Goal: Task Accomplishment & Management: Use online tool/utility

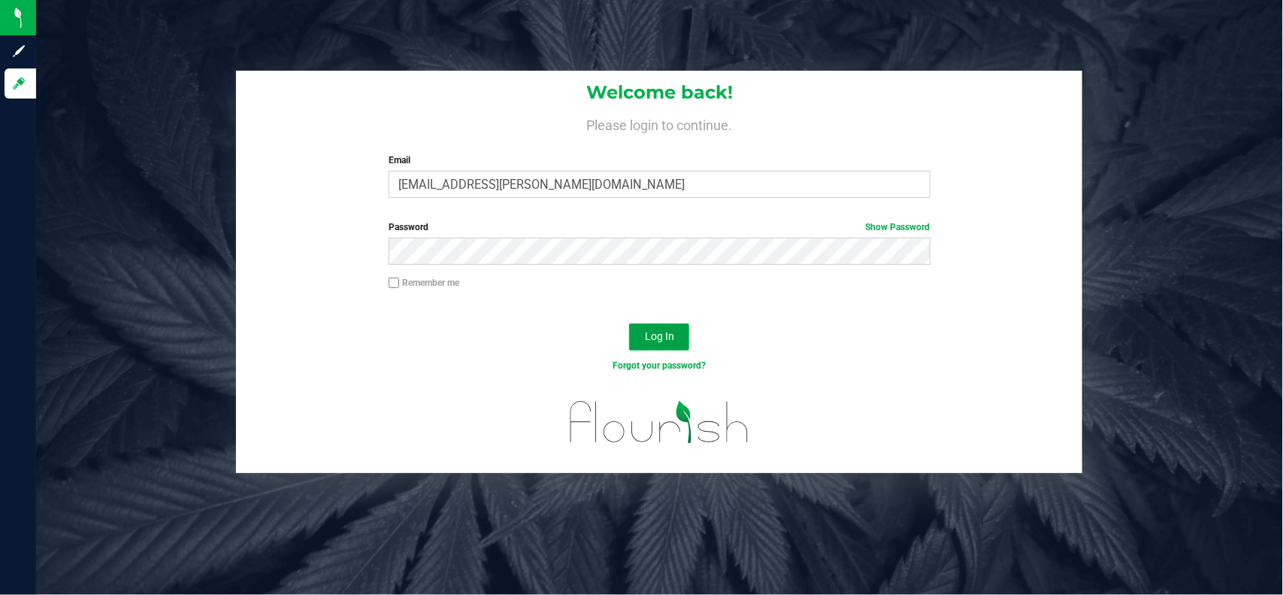
click at [659, 347] on button "Log In" at bounding box center [659, 336] width 60 height 27
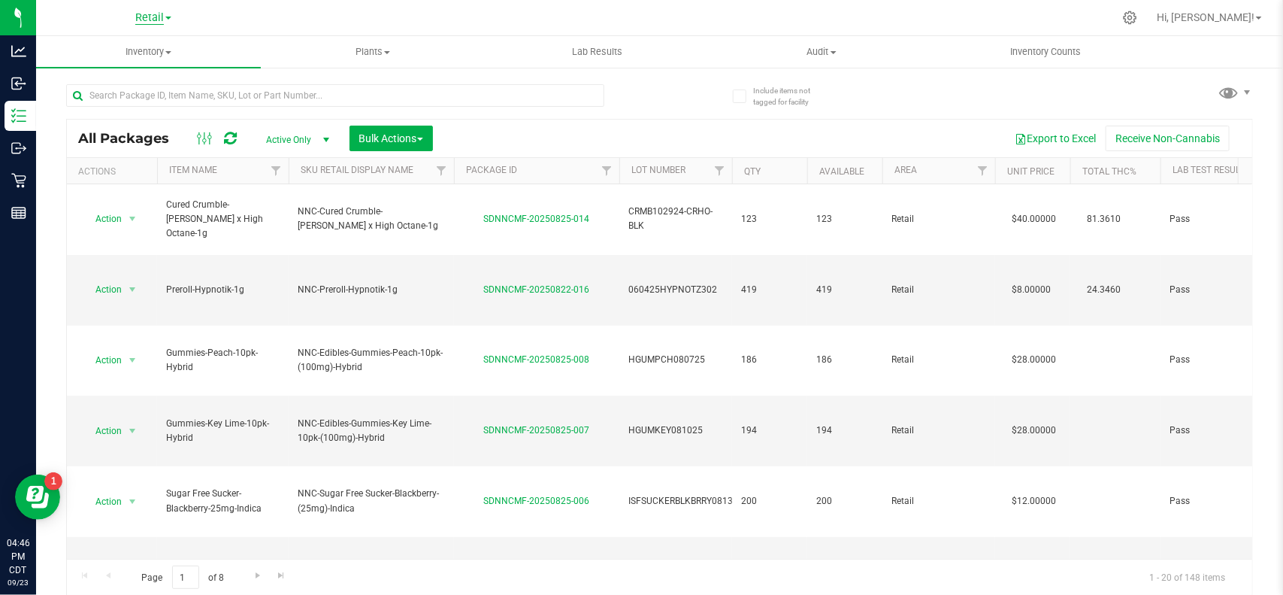
click at [150, 16] on span "Retail" at bounding box center [149, 18] width 29 height 14
click at [144, 70] on link "Manufacturing" at bounding box center [153, 73] width 219 height 20
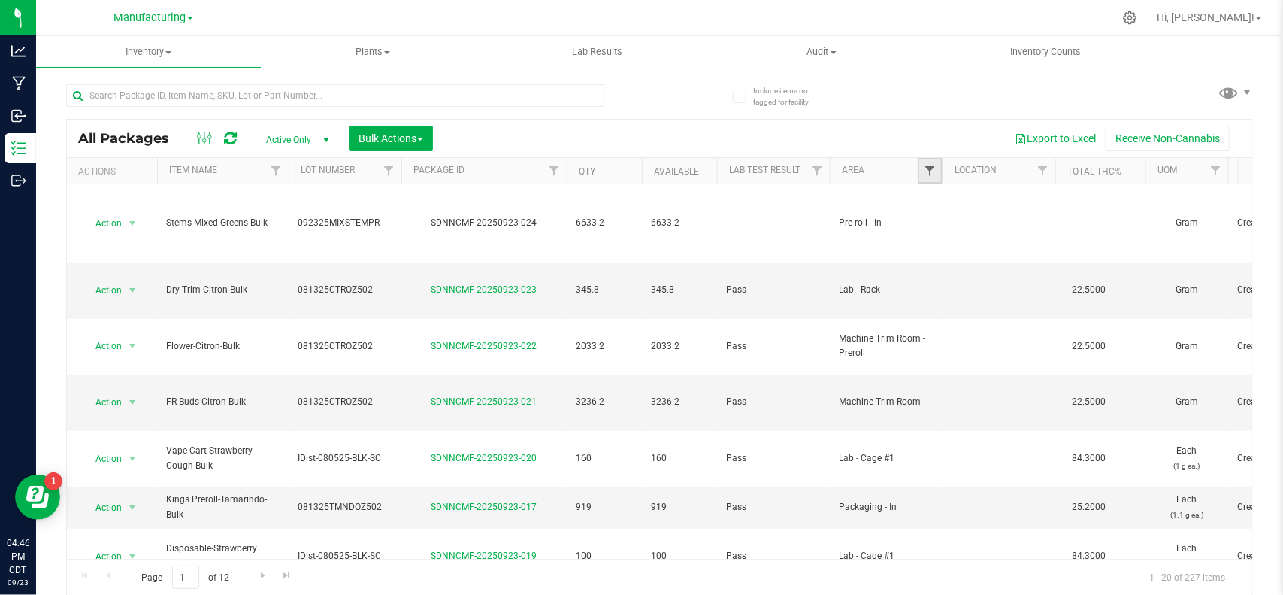
click at [927, 174] on span "Filter" at bounding box center [930, 171] width 12 height 12
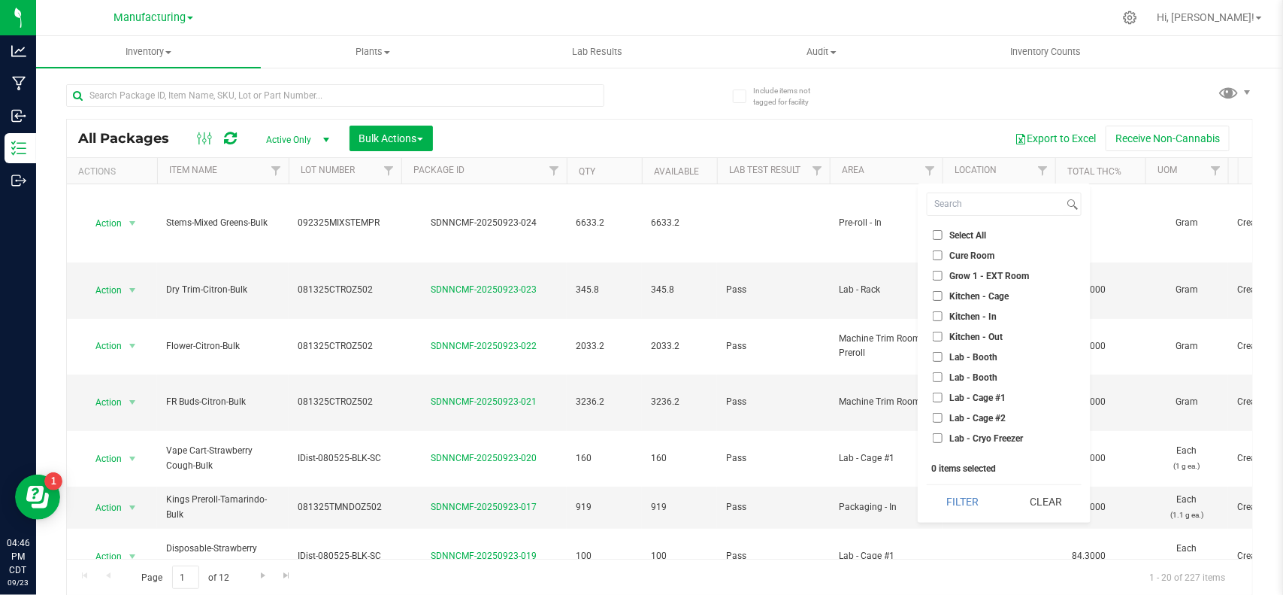
click at [957, 260] on span "Cure Room" at bounding box center [971, 255] width 45 height 9
click at [943, 260] on input "Cure Room" at bounding box center [938, 255] width 10 height 10
click at [968, 253] on span "Cure Room" at bounding box center [971, 255] width 45 height 9
click at [943, 253] on input "Cure Room" at bounding box center [938, 255] width 10 height 10
checkbox input "false"
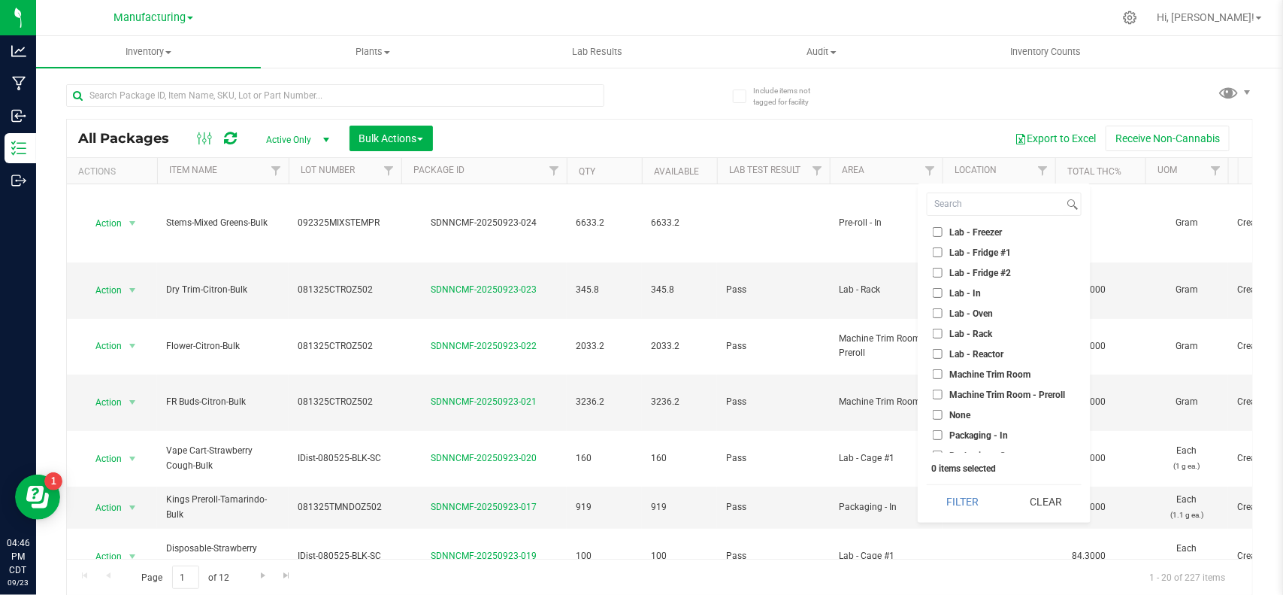
scroll to position [282, 0]
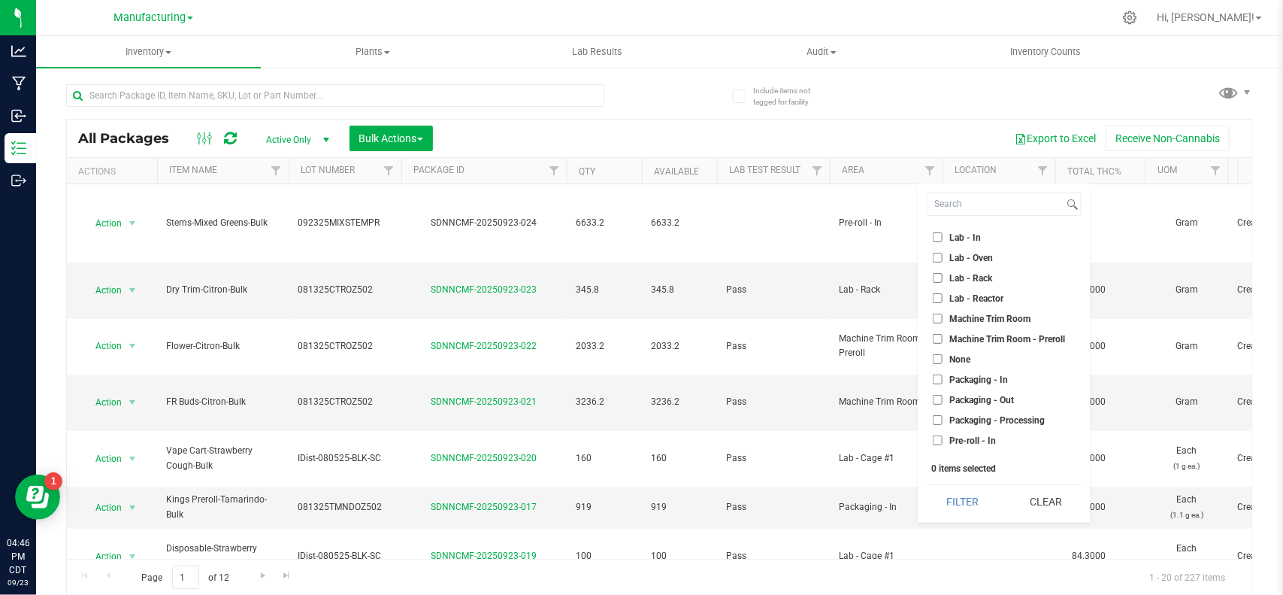
click at [963, 314] on span "Machine Trim Room" at bounding box center [989, 318] width 81 height 9
click at [943, 313] on input "Machine Trim Room" at bounding box center [938, 318] width 10 height 10
checkbox input "true"
click at [964, 335] on span "Machine Trim Room - Preroll" at bounding box center [1007, 339] width 116 height 9
click at [943, 334] on input "Machine Trim Room - Preroll" at bounding box center [938, 339] width 10 height 10
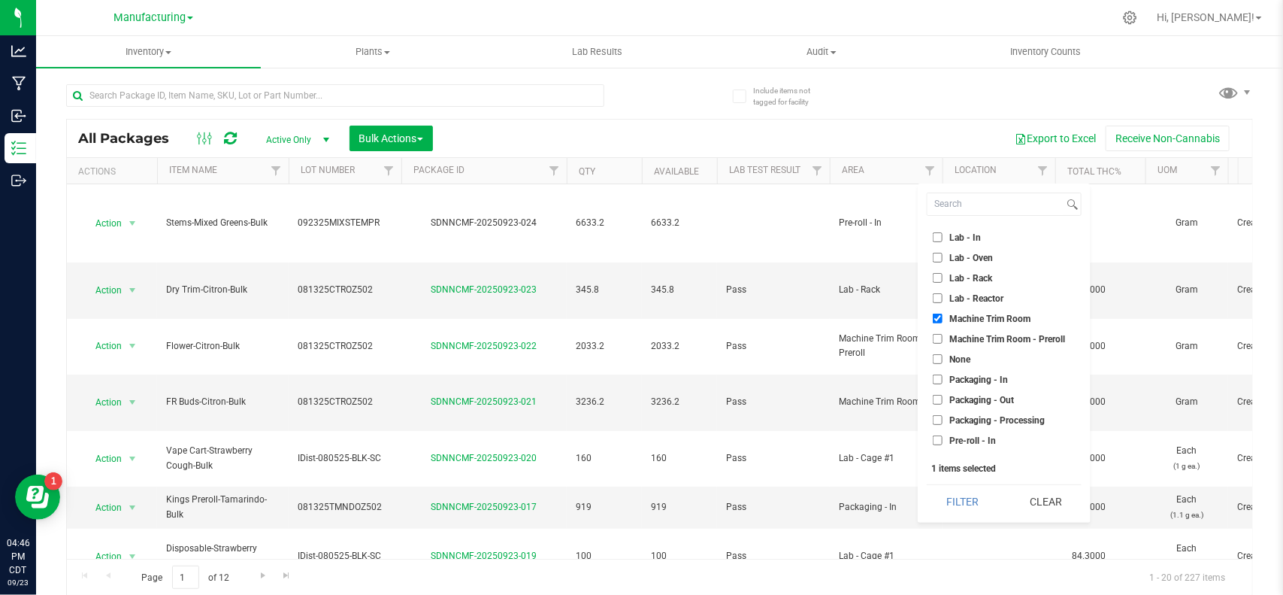
checkbox input "true"
click at [952, 497] on button "Filter" at bounding box center [963, 501] width 72 height 33
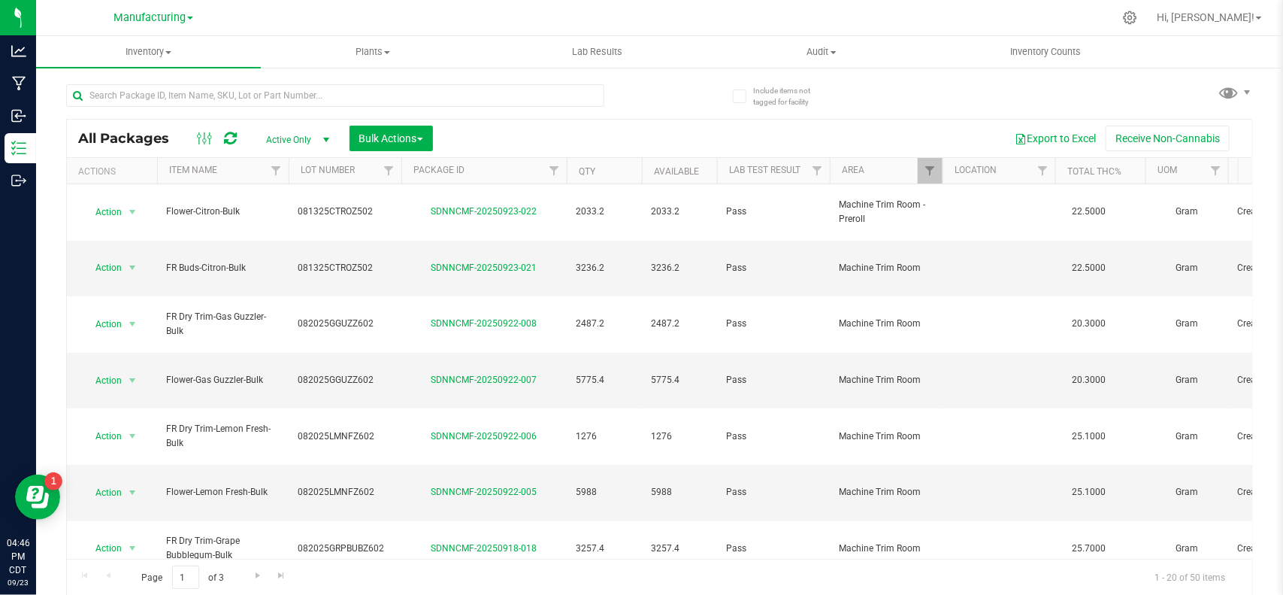
click at [877, 167] on th "Area" at bounding box center [886, 171] width 113 height 26
click at [930, 165] on span "Filter" at bounding box center [930, 171] width 12 height 12
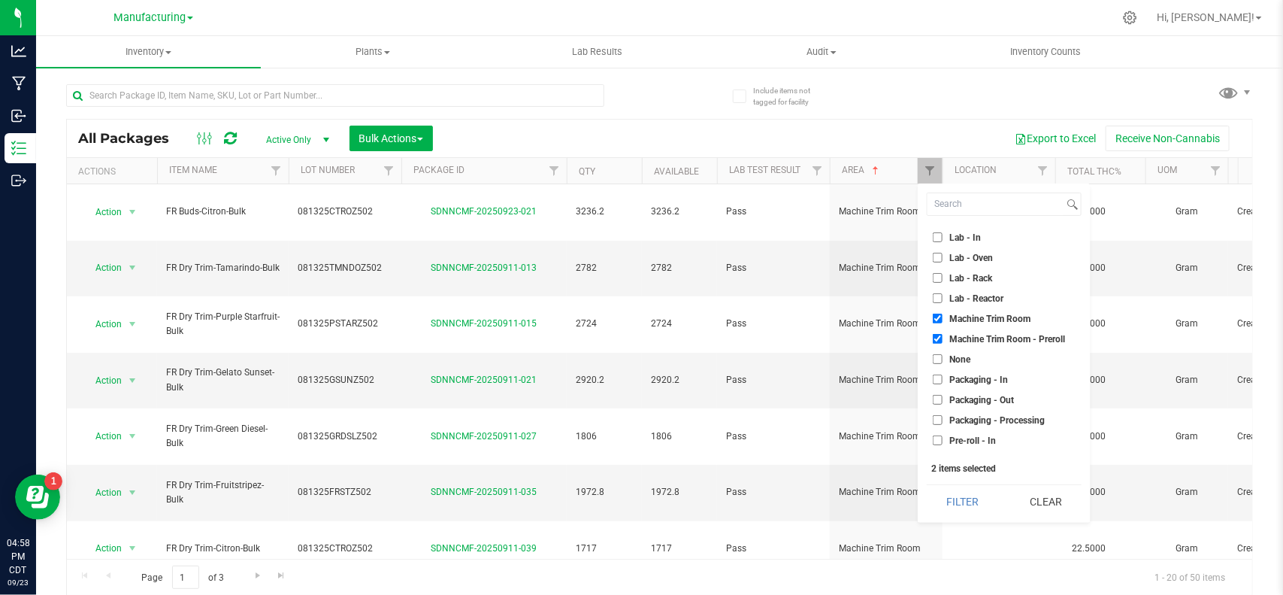
drag, startPoint x: 1049, startPoint y: 507, endPoint x: 951, endPoint y: 377, distance: 163.1
click at [1047, 505] on button "Clear" at bounding box center [1046, 501] width 72 height 33
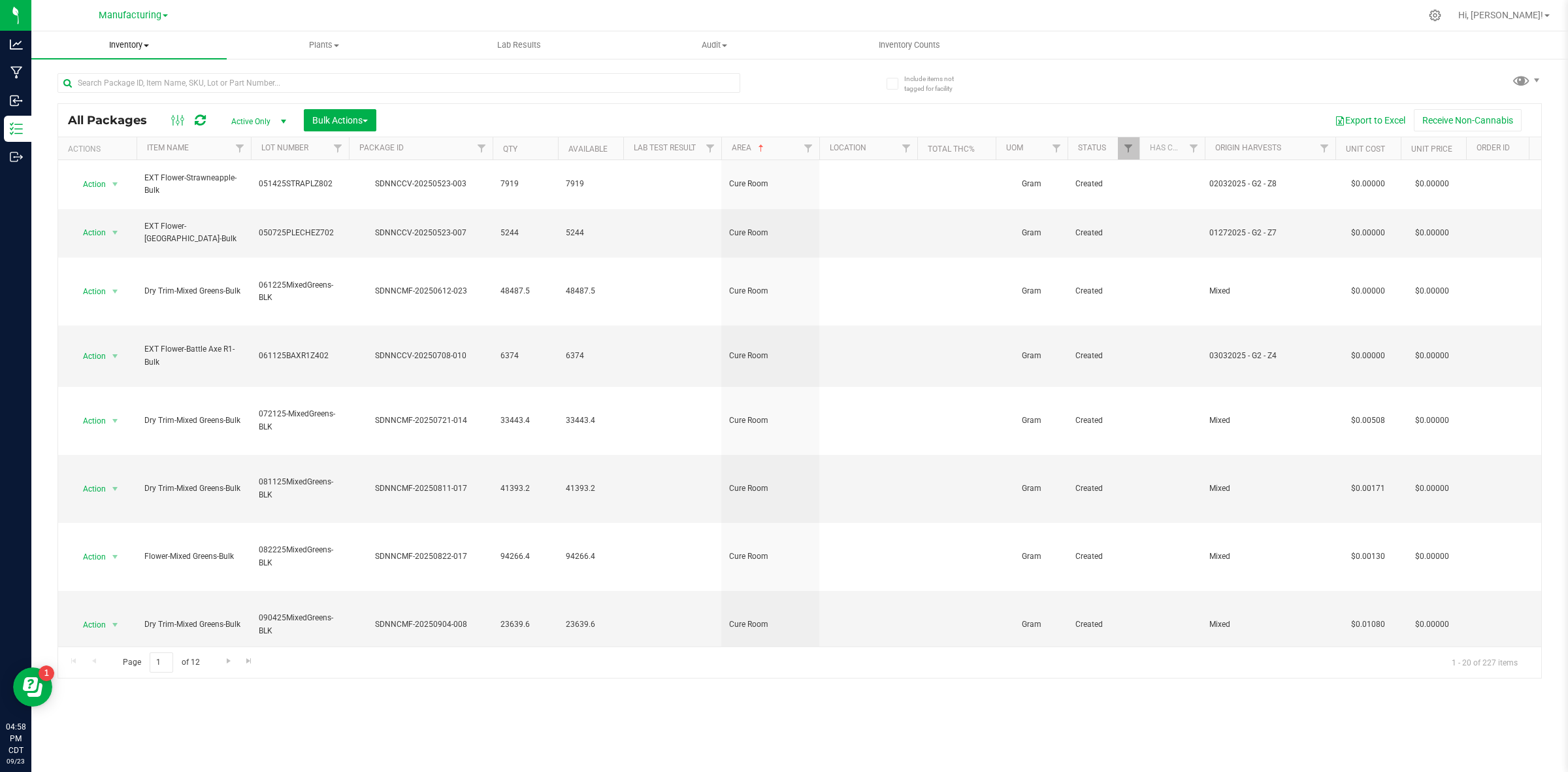
click at [131, 41] on span "Inventory" at bounding box center [129, 45] width 196 height 12
click at [117, 111] on li "Waste log" at bounding box center [129, 110] width 196 height 16
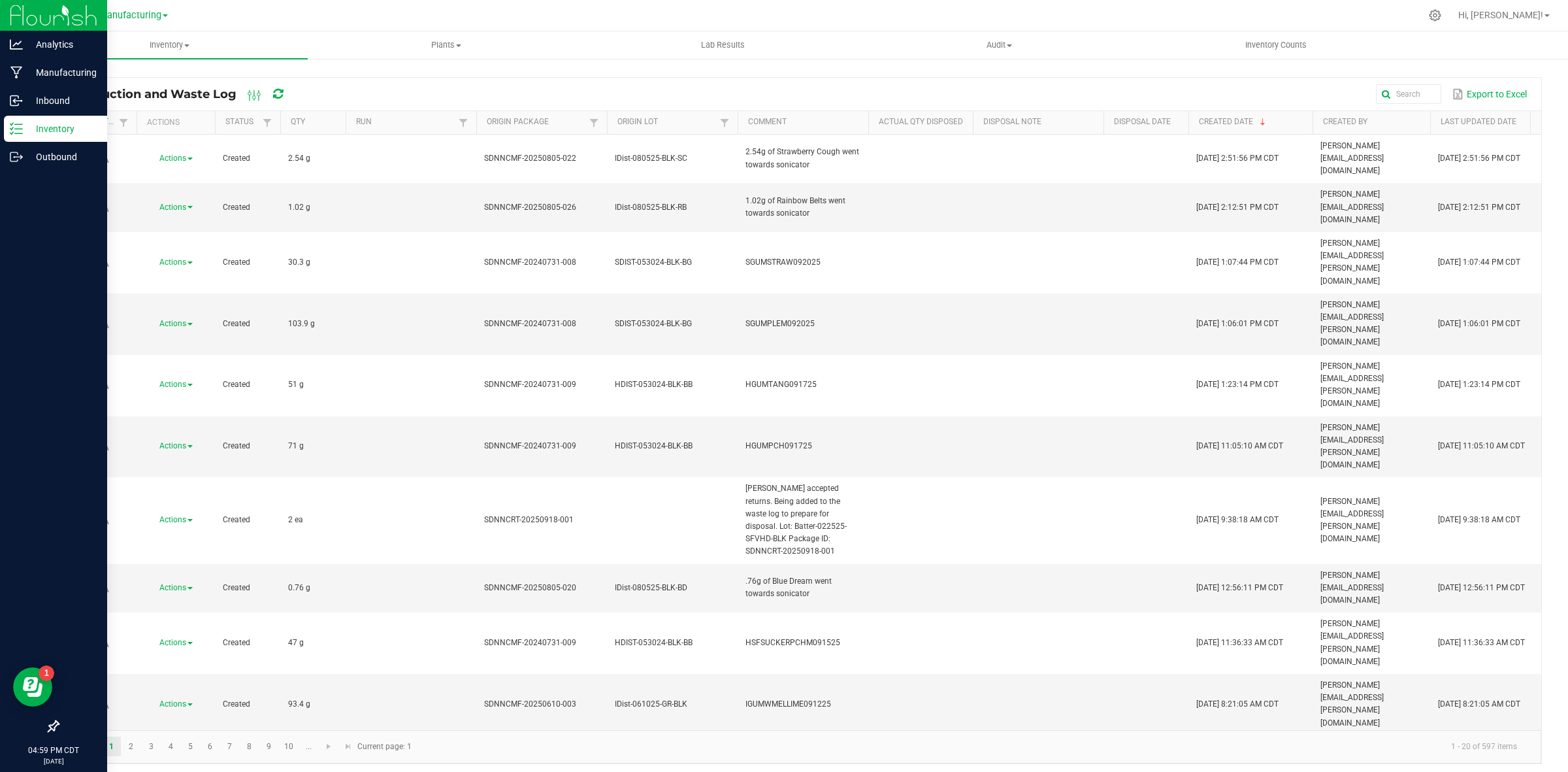
click at [17, 128] on icon at bounding box center [16, 129] width 13 height 13
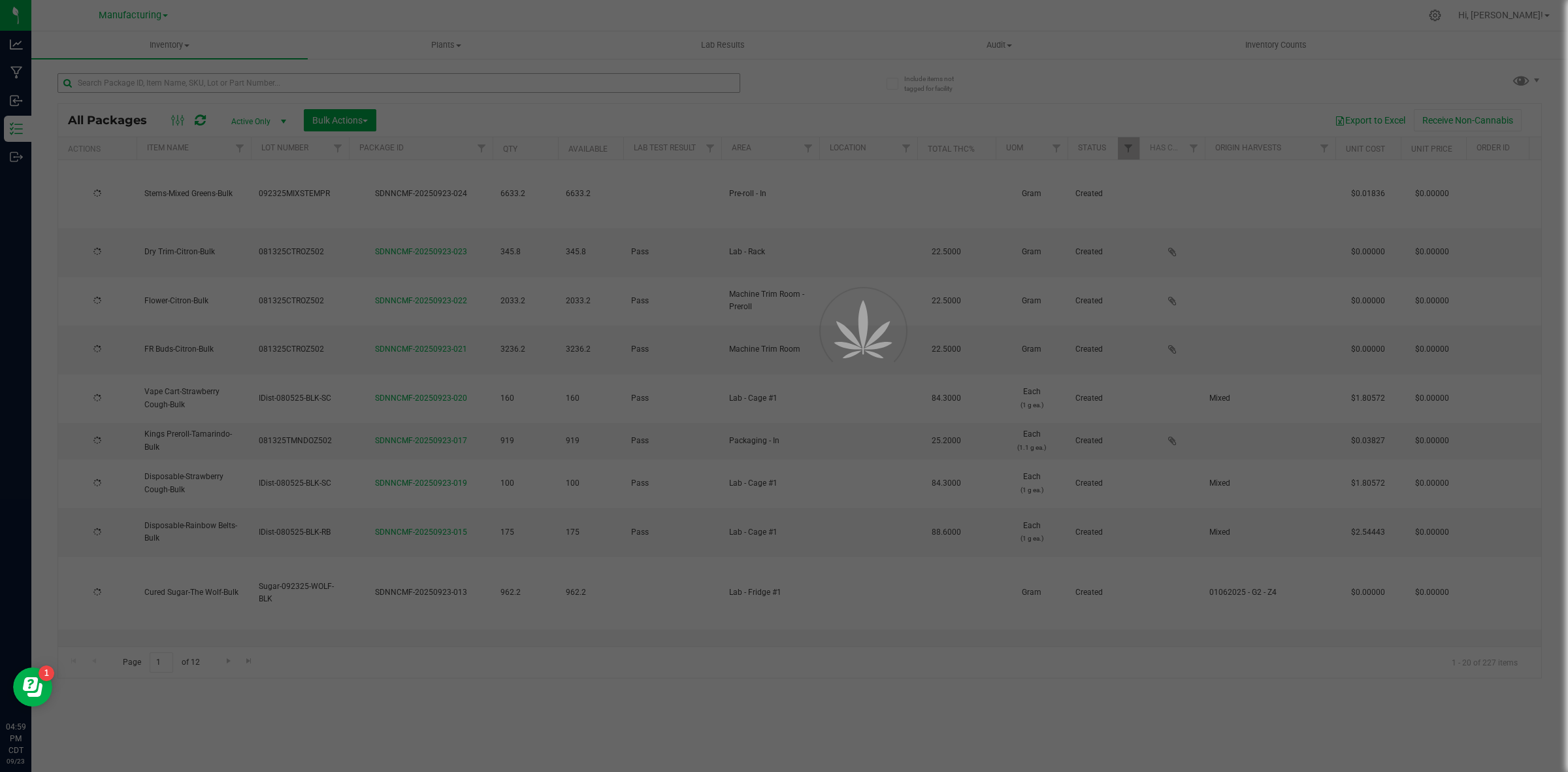
click at [273, 87] on div at bounding box center [784, 386] width 1568 height 772
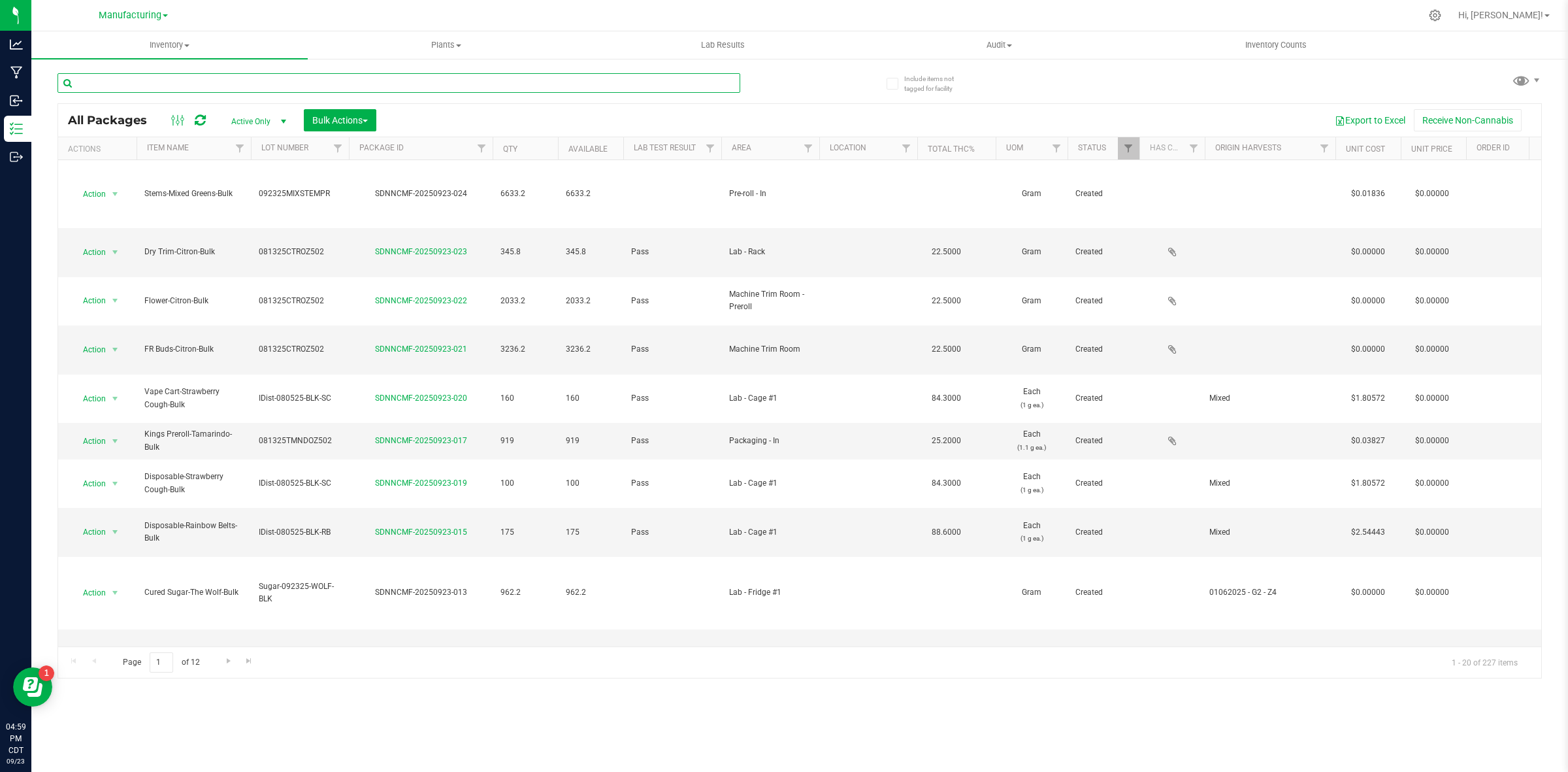
click at [273, 87] on input "text" at bounding box center [399, 83] width 683 height 20
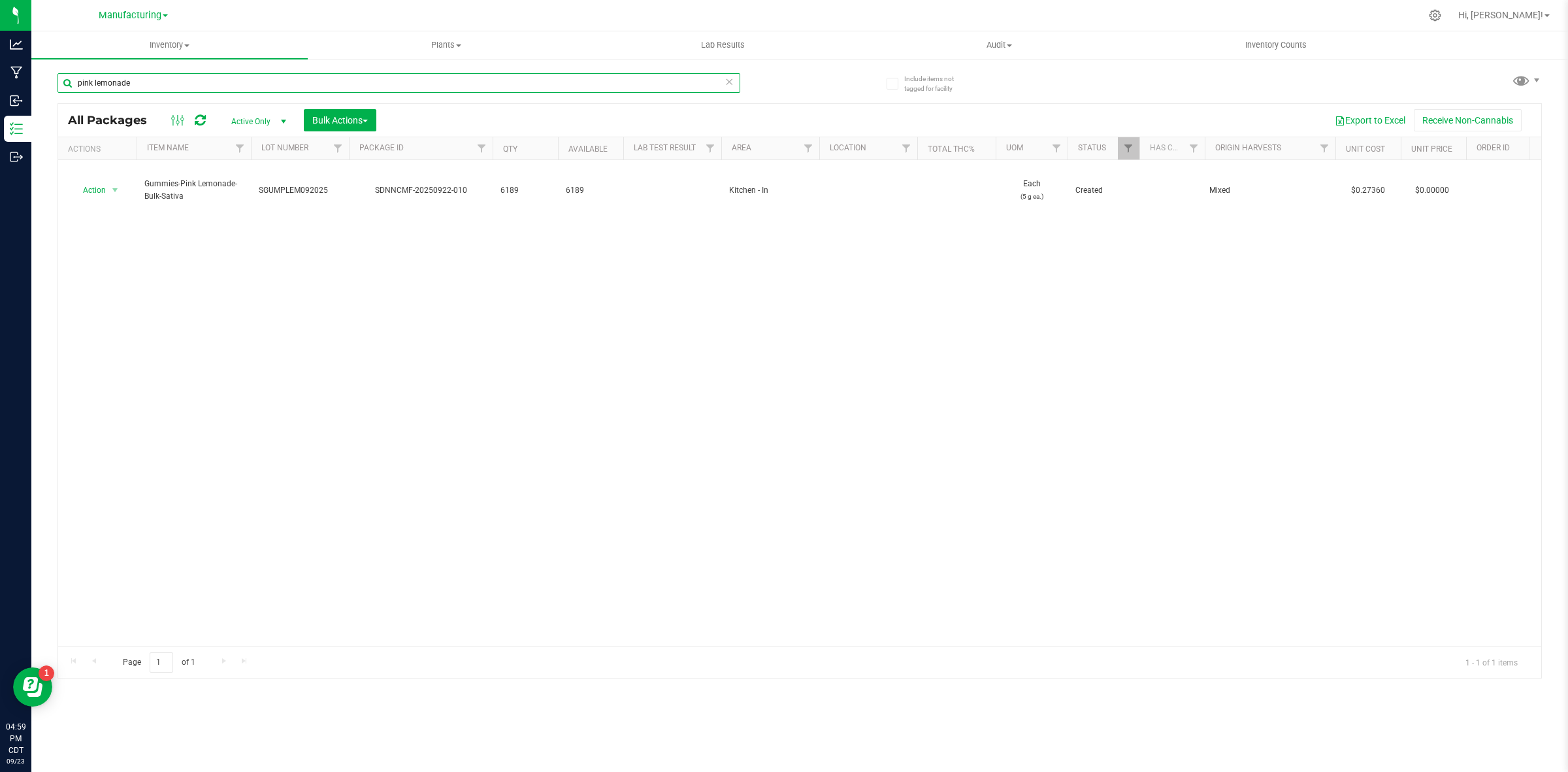
type input "pink lemonade"
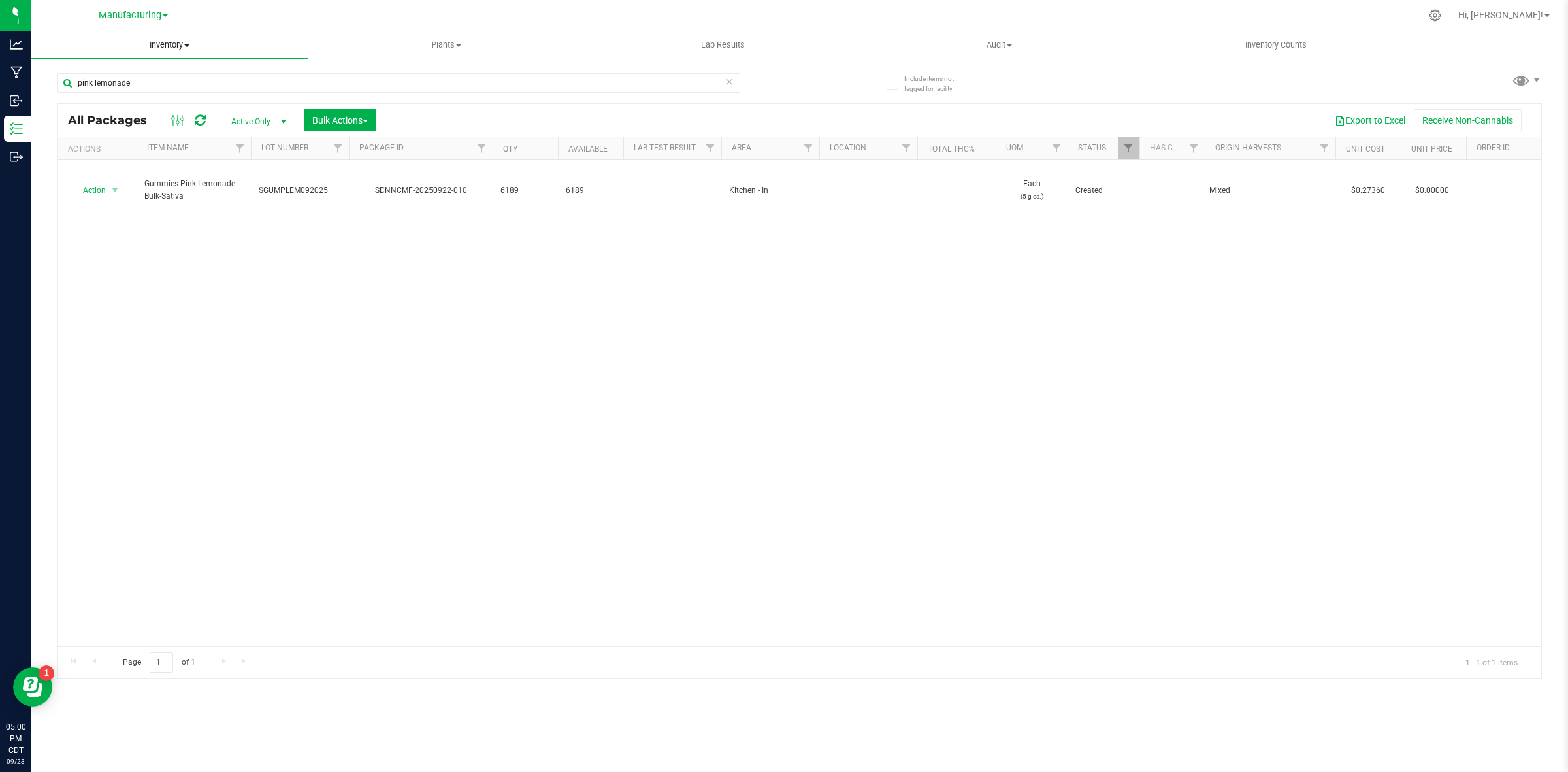
click at [164, 44] on span "Inventory" at bounding box center [169, 45] width 276 height 12
click at [115, 109] on li "Waste log" at bounding box center [169, 110] width 276 height 16
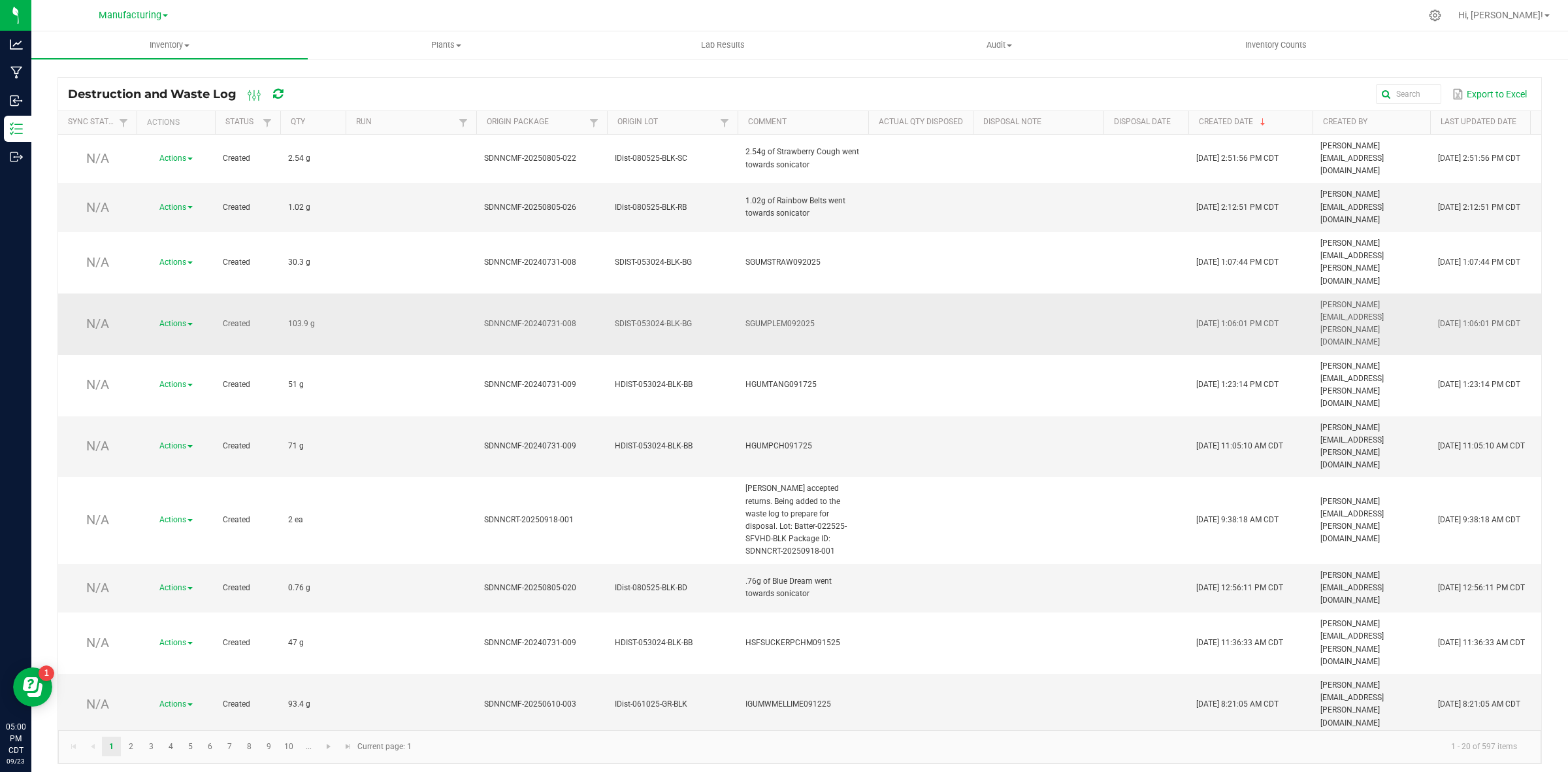
click at [186, 319] on span "Actions" at bounding box center [172, 323] width 27 height 10
click at [136, 12] on span "Manufacturing" at bounding box center [130, 16] width 63 height 12
click at [106, 65] on link "Manufacturing" at bounding box center [133, 63] width 190 height 17
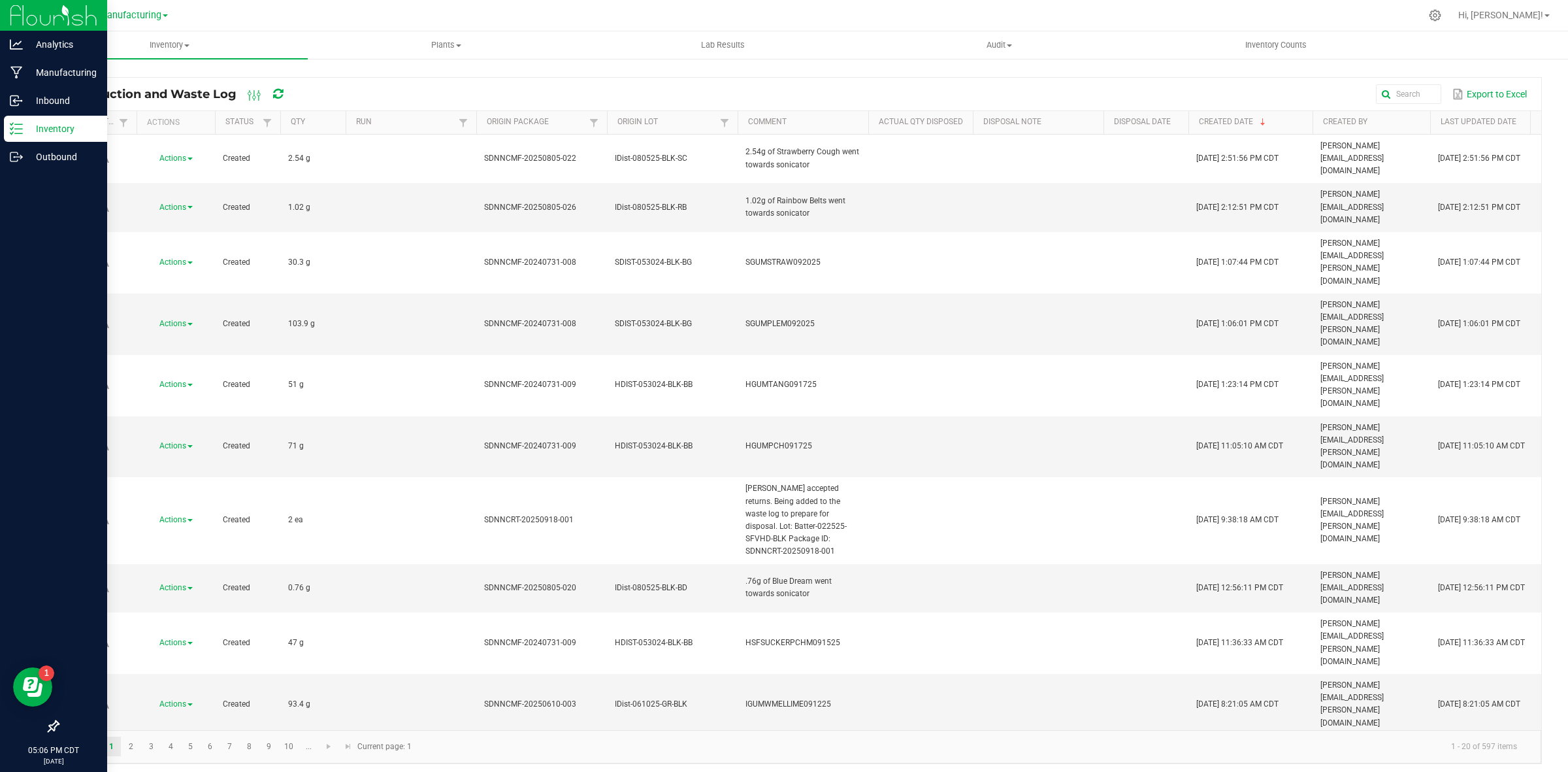
click at [17, 129] on line at bounding box center [18, 129] width 7 height 0
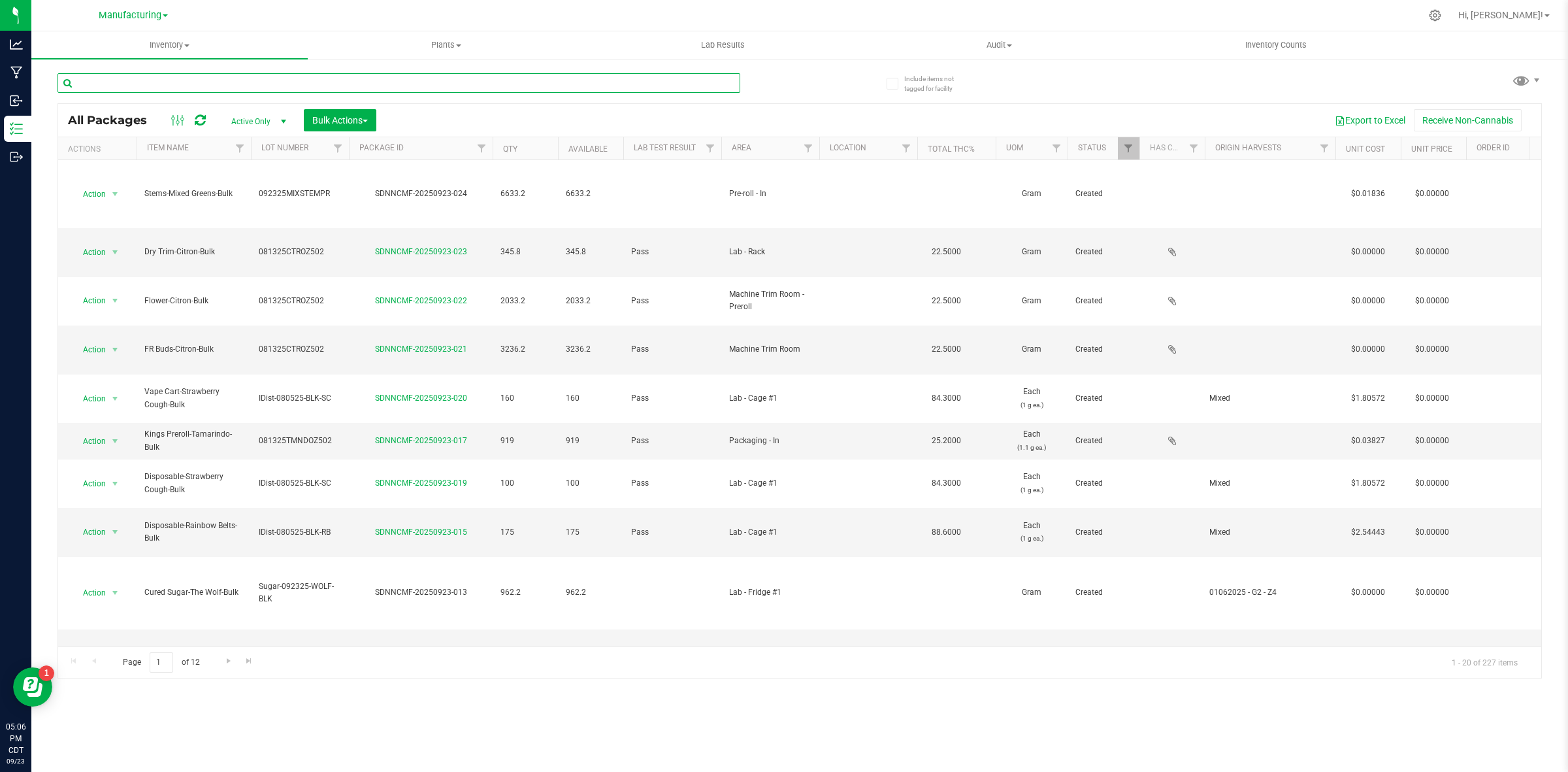
click at [497, 85] on input "text" at bounding box center [399, 83] width 683 height 20
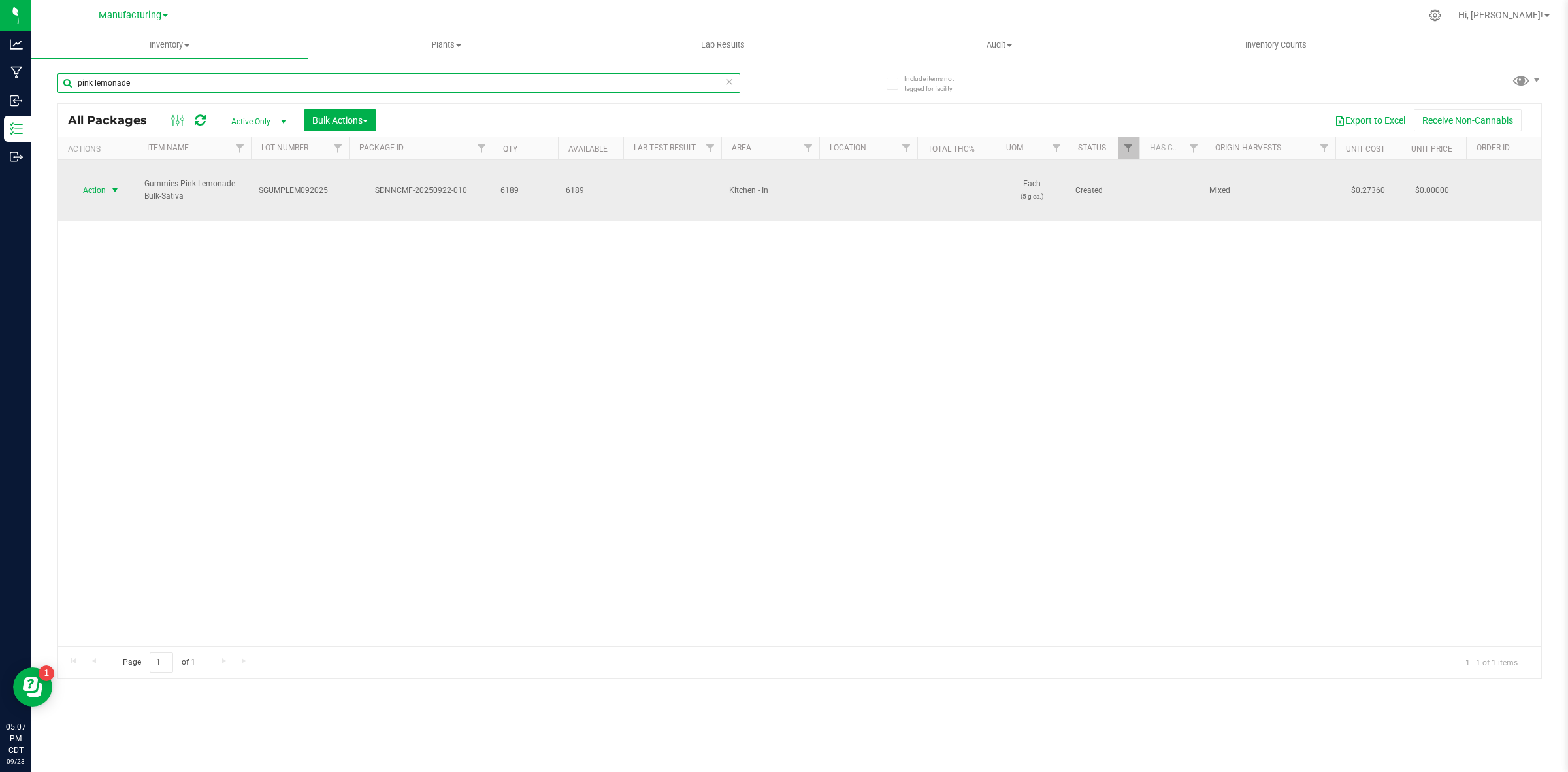
type input "pink lemonade"
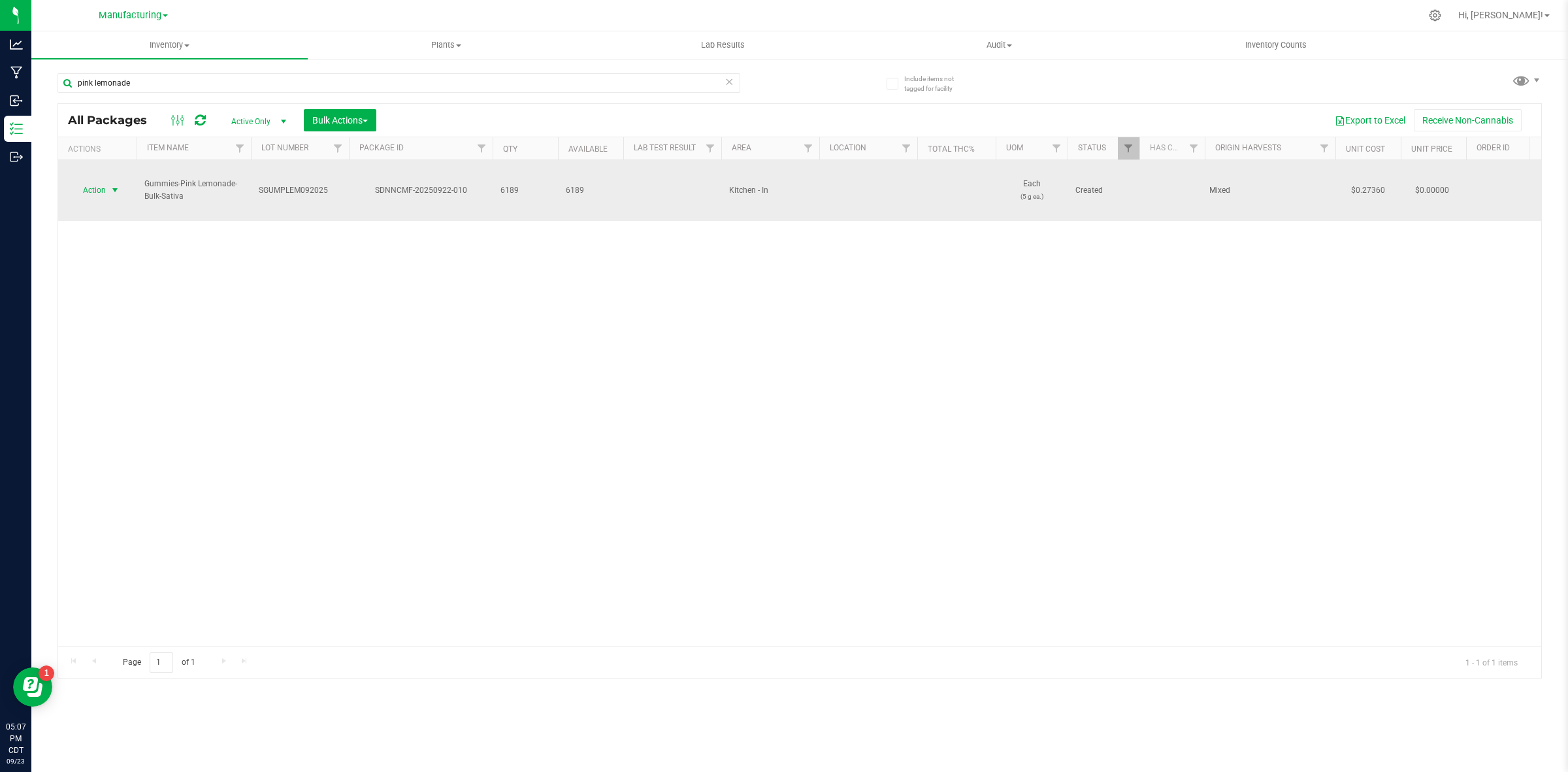
click at [107, 181] on span "select" at bounding box center [115, 190] width 17 height 18
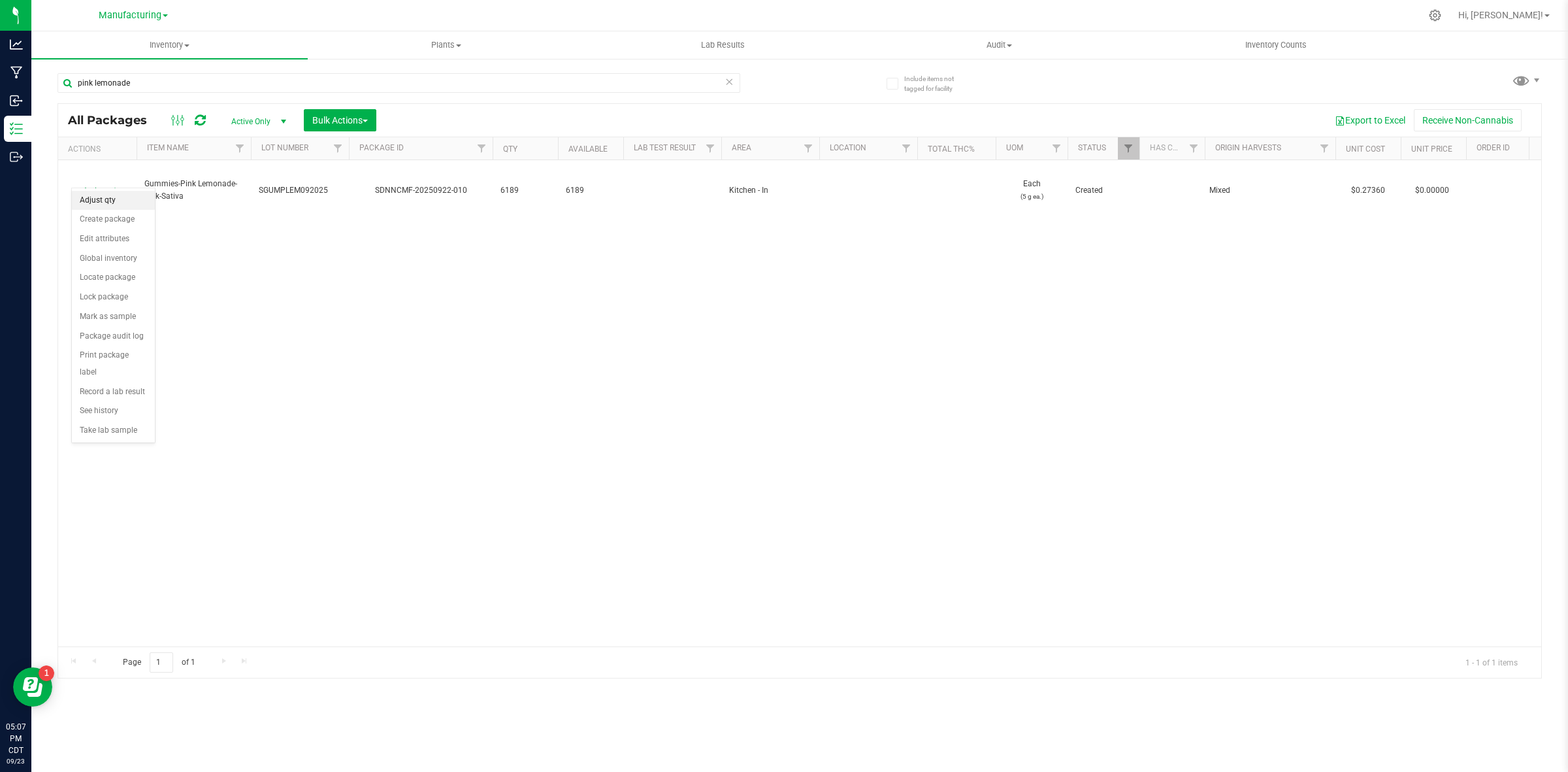
click at [115, 200] on li "Adjust qty" at bounding box center [113, 200] width 83 height 20
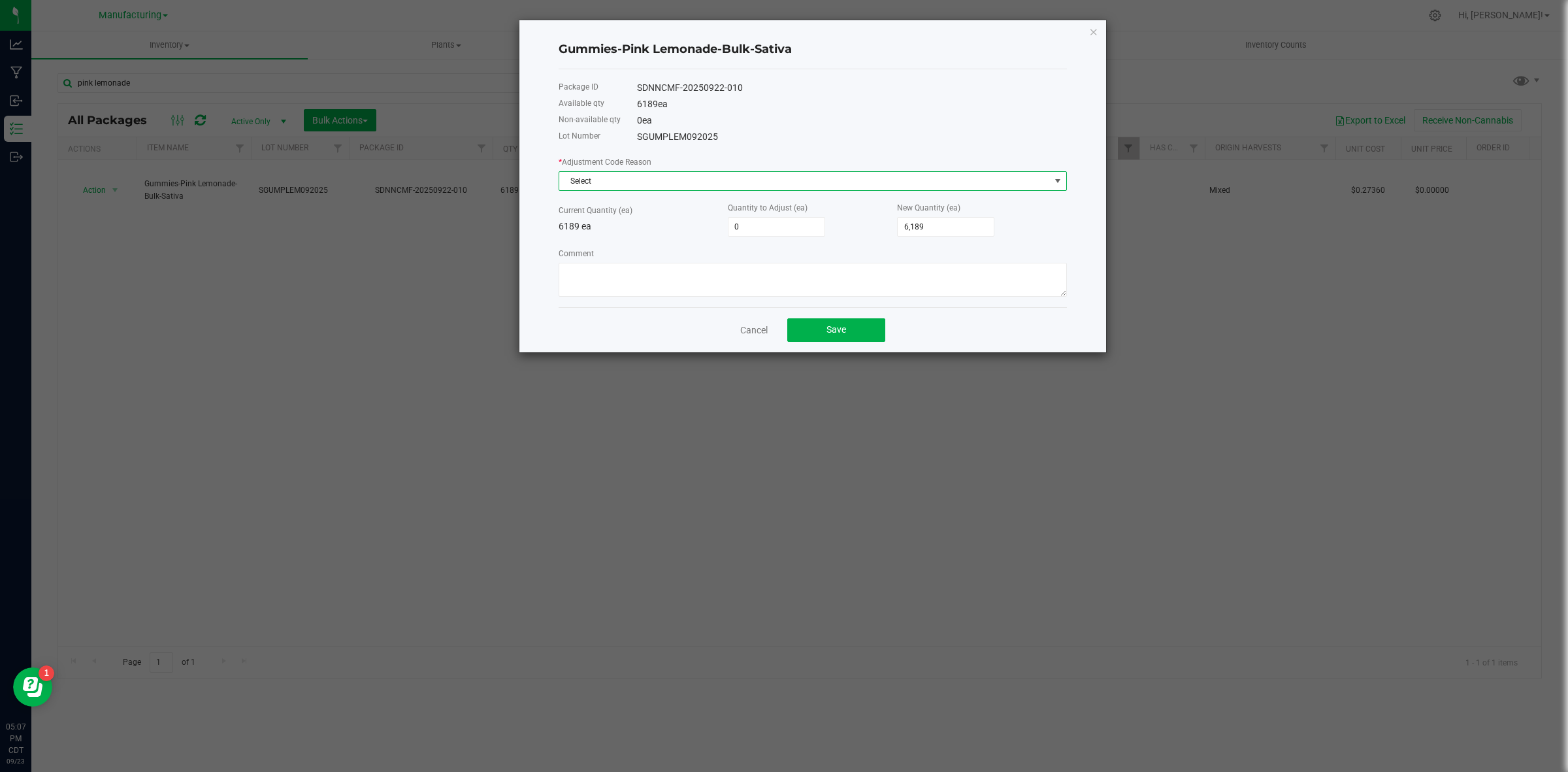
click at [748, 180] on span "Select" at bounding box center [804, 181] width 491 height 18
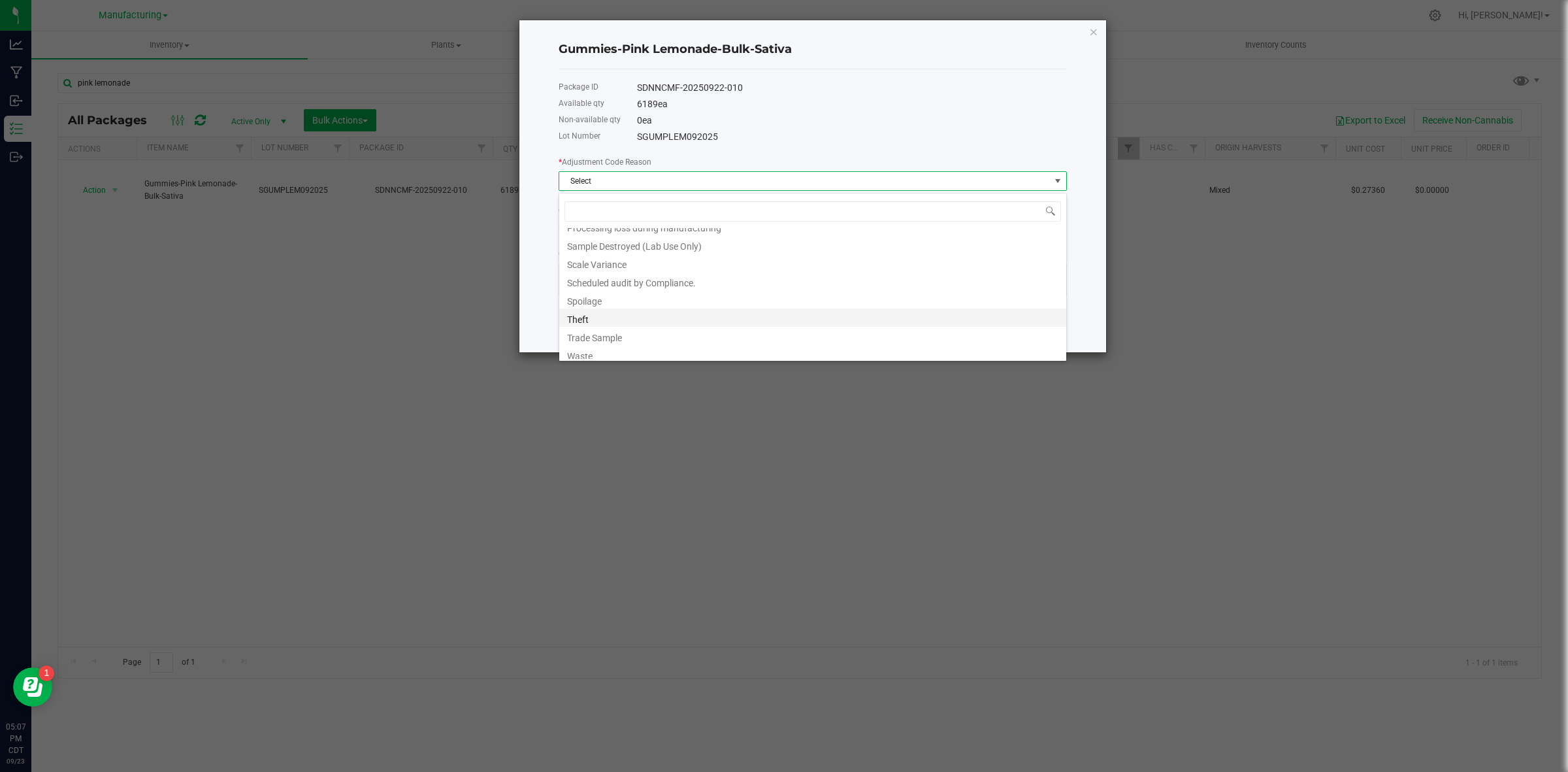
scroll to position [198, 0]
drag, startPoint x: 654, startPoint y: 349, endPoint x: 681, endPoint y: 337, distance: 29.5
click at [652, 349] on li "Waste" at bounding box center [812, 349] width 507 height 18
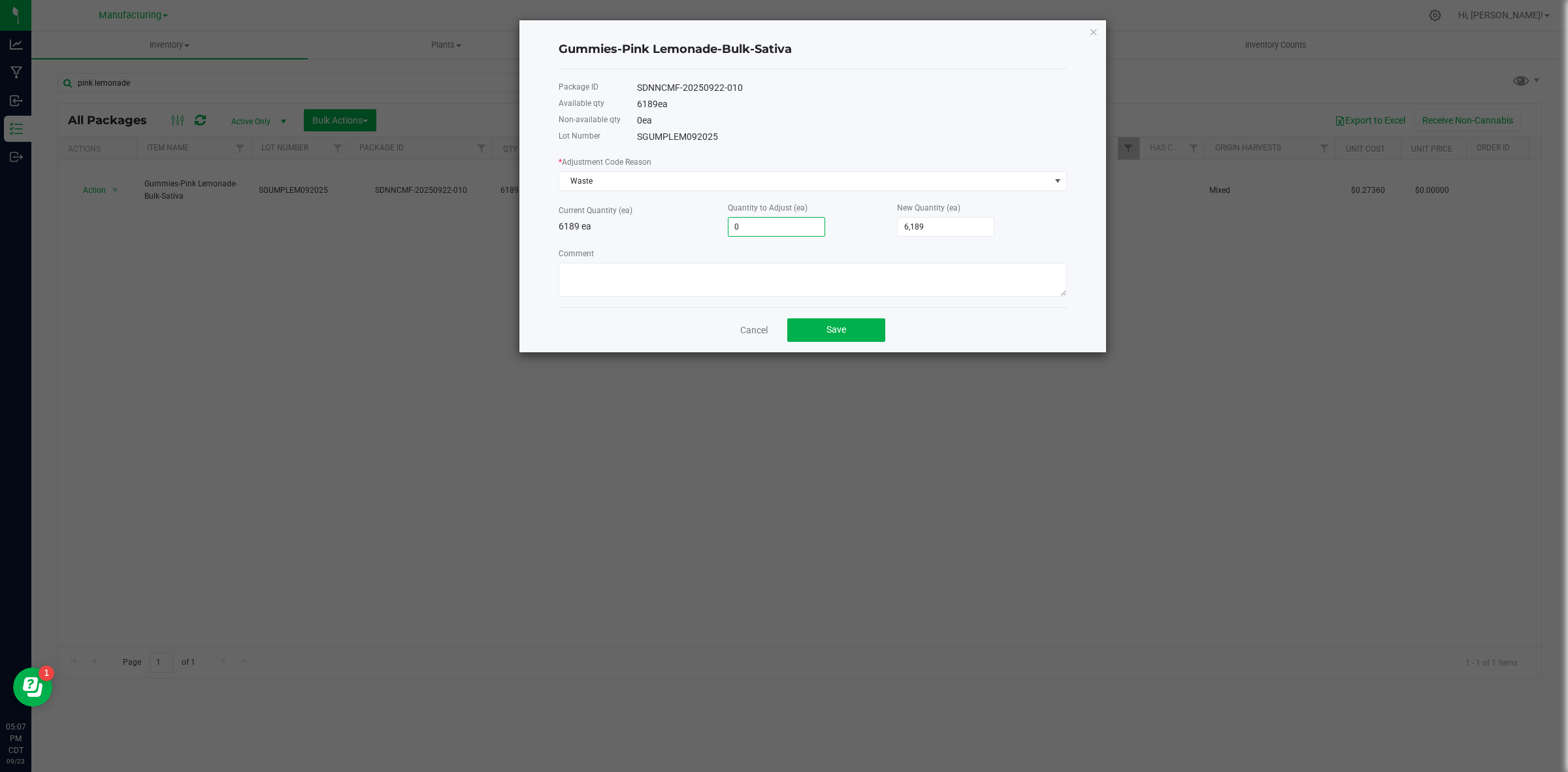
drag, startPoint x: 779, startPoint y: 230, endPoint x: 771, endPoint y: 233, distance: 8.5
click at [774, 233] on input "0" at bounding box center [776, 226] width 96 height 18
type input "-1"
type input "6,188"
type input "-1"
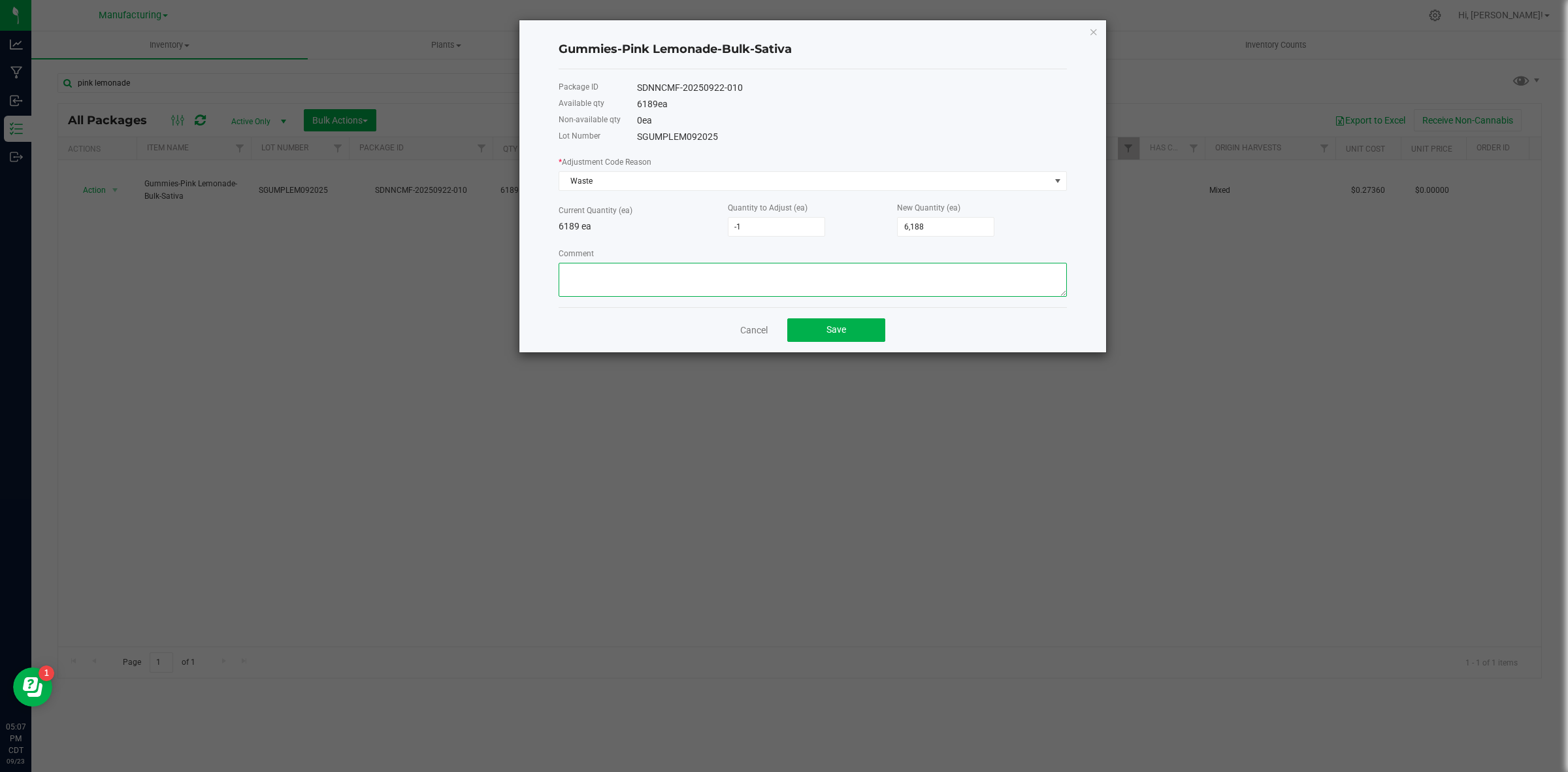
click at [784, 280] on textarea "Comment" at bounding box center [813, 279] width 508 height 34
type textarea "SGUMPLEM092025; 1 gummy dropped when packaging on [DATE]"
click at [851, 328] on button "Save" at bounding box center [836, 329] width 98 height 23
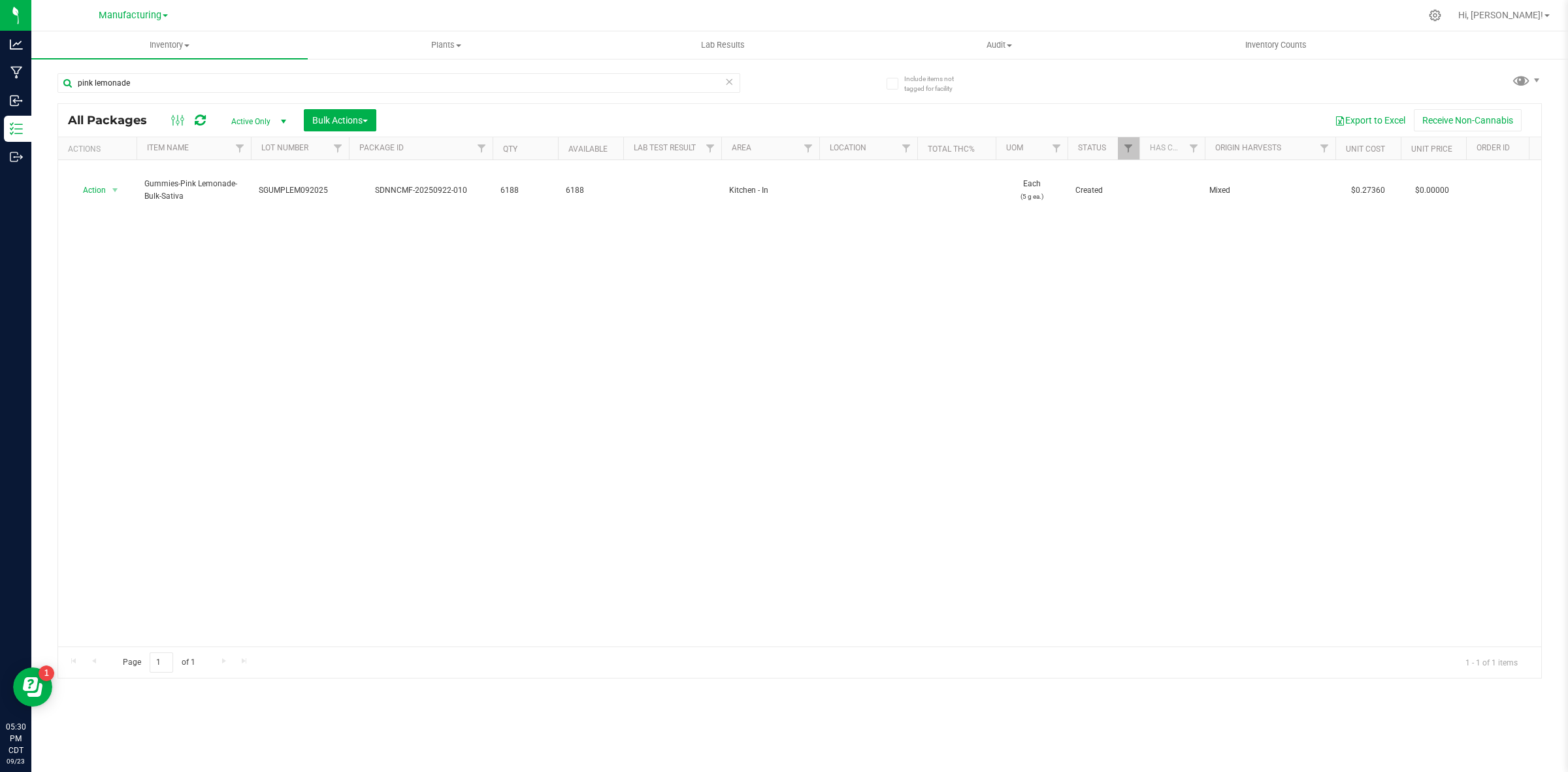
click at [728, 80] on icon at bounding box center [729, 81] width 10 height 16
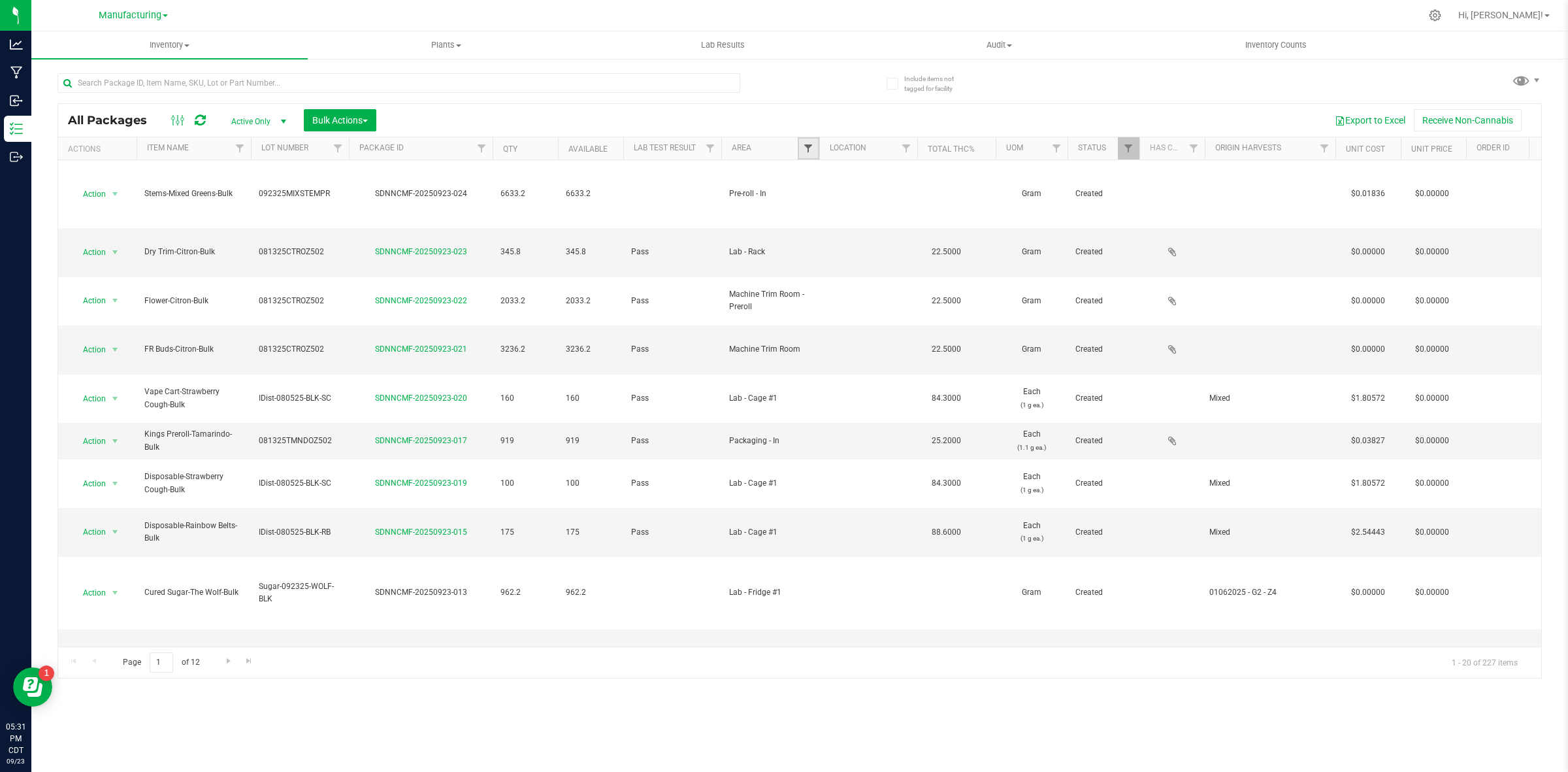
click at [807, 148] on span "Filter" at bounding box center [808, 149] width 10 height 10
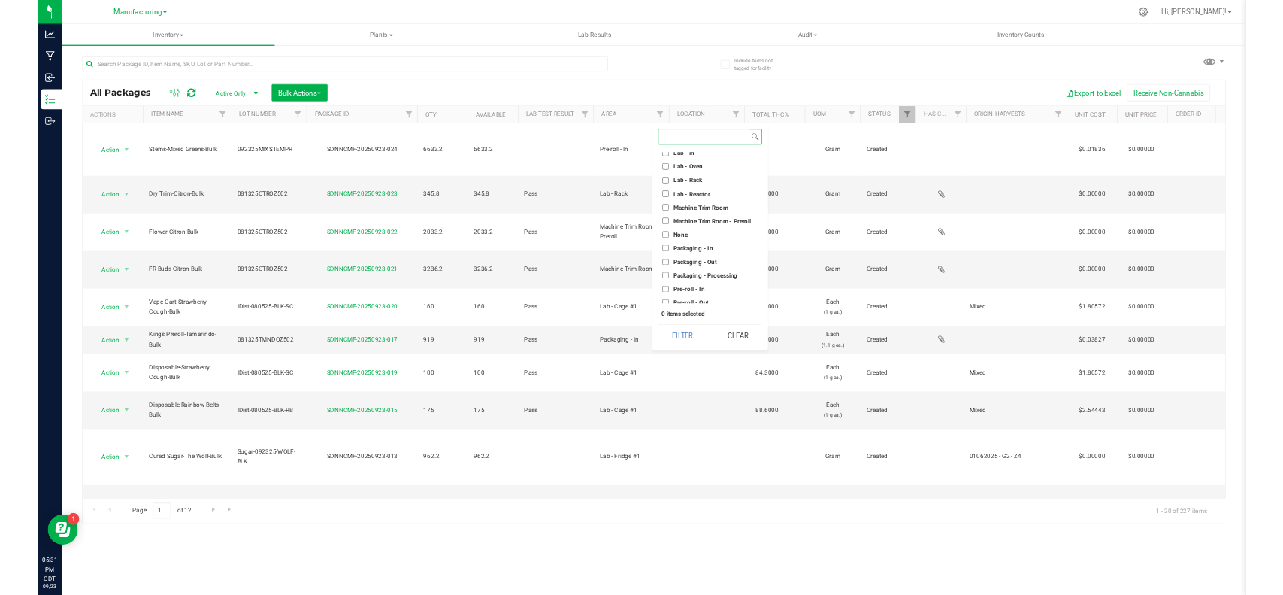
scroll to position [325, 0]
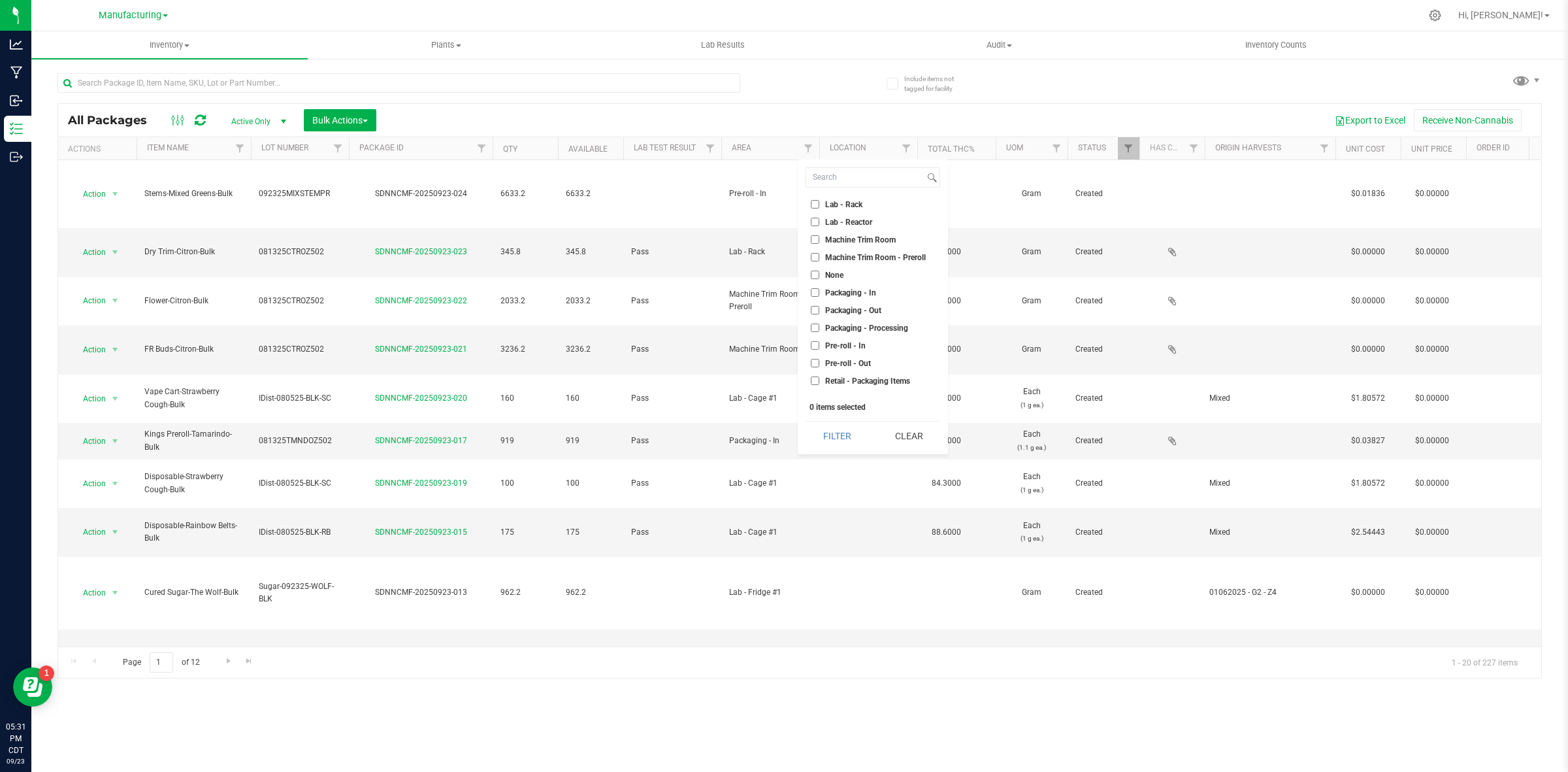
click at [851, 239] on span "Machine Trim Room" at bounding box center [860, 239] width 70 height 8
click at [820, 239] on input "Machine Trim Room" at bounding box center [815, 240] width 9 height 9
checkbox input "true"
click at [846, 254] on span "Machine Trim Room - Preroll" at bounding box center [875, 257] width 101 height 8
click at [820, 253] on input "Machine Trim Room - Preroll" at bounding box center [815, 257] width 9 height 9
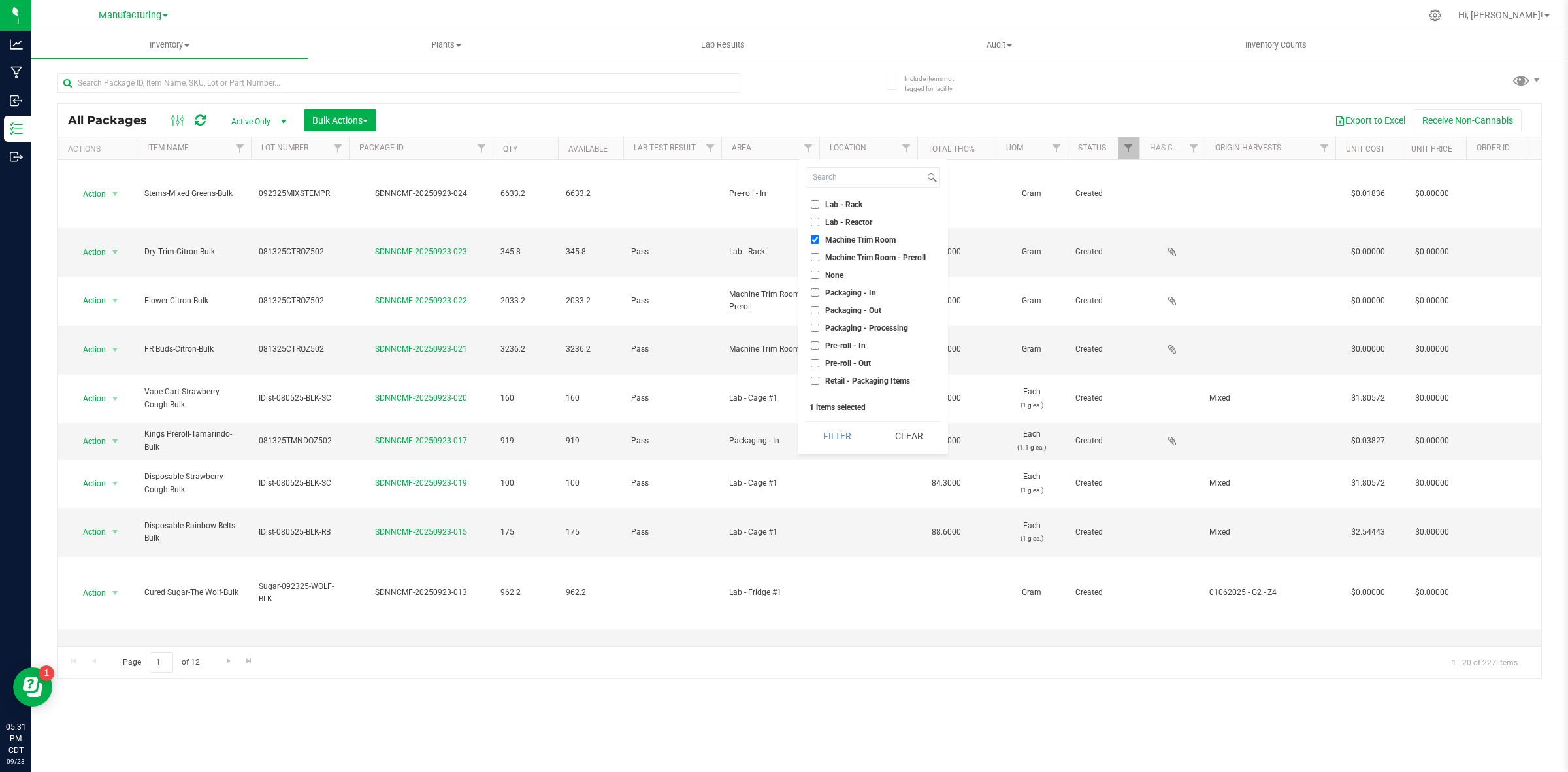
checkbox input "true"
click at [820, 442] on button "Filter" at bounding box center [837, 436] width 63 height 29
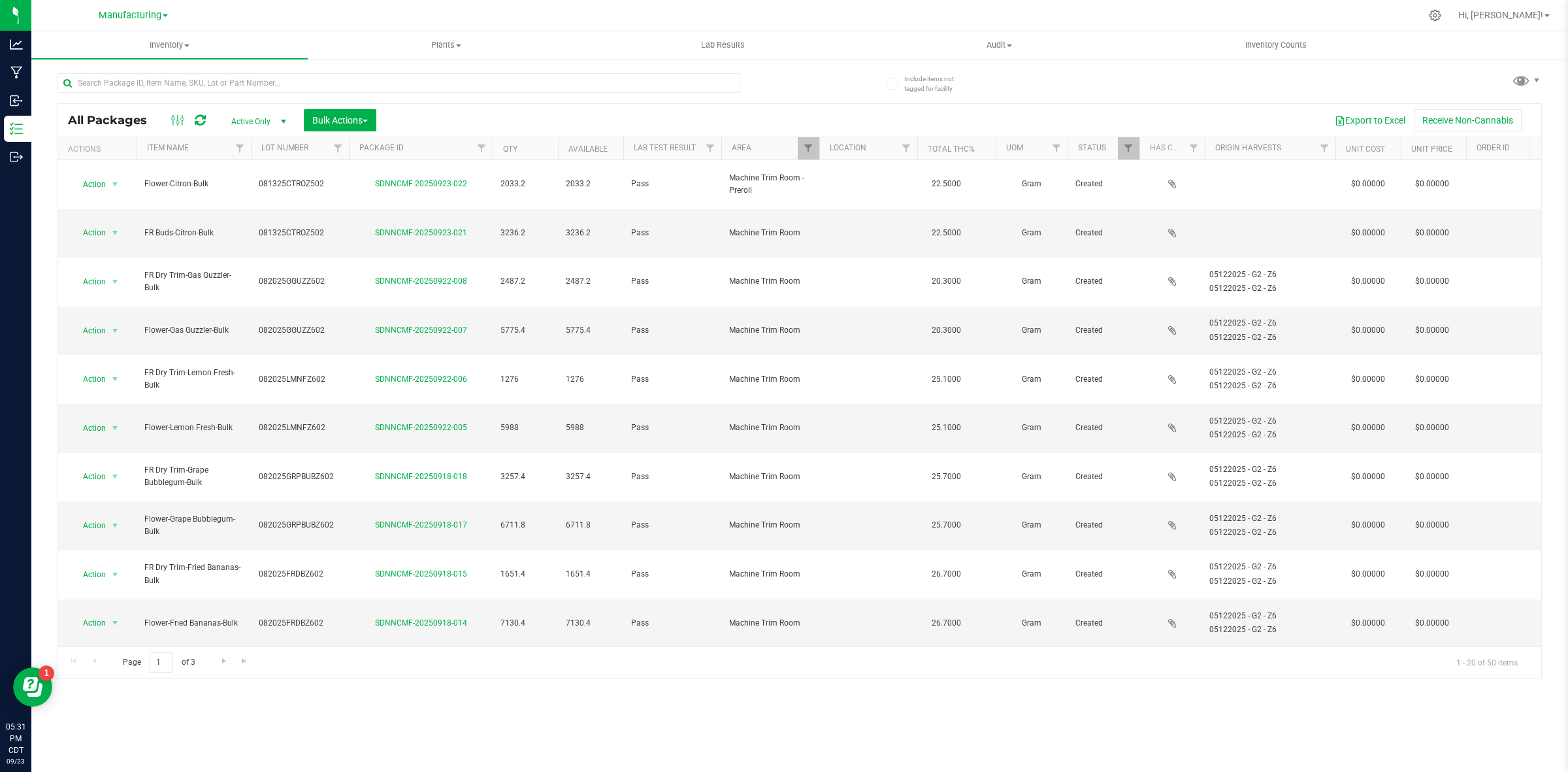
click at [760, 144] on th "Area" at bounding box center [770, 149] width 98 height 23
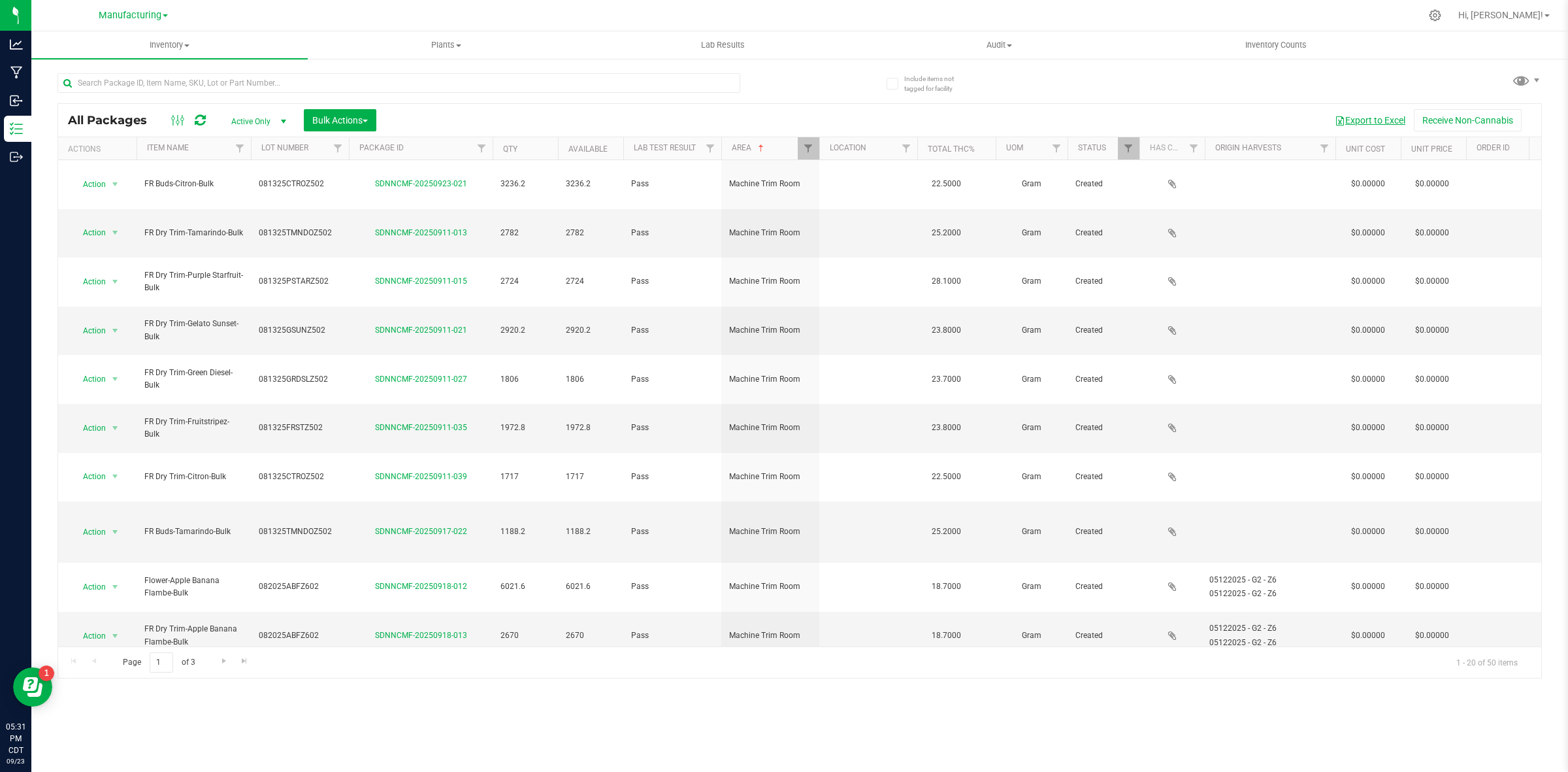
click at [1114, 118] on button "Export to Excel" at bounding box center [1370, 121] width 88 height 23
click at [1114, 250] on div "Include items not tagged for facility All Packages Active Only Active Only Lab …" at bounding box center [800, 256] width 1537 height 399
click at [812, 148] on span "Filter" at bounding box center [808, 149] width 10 height 10
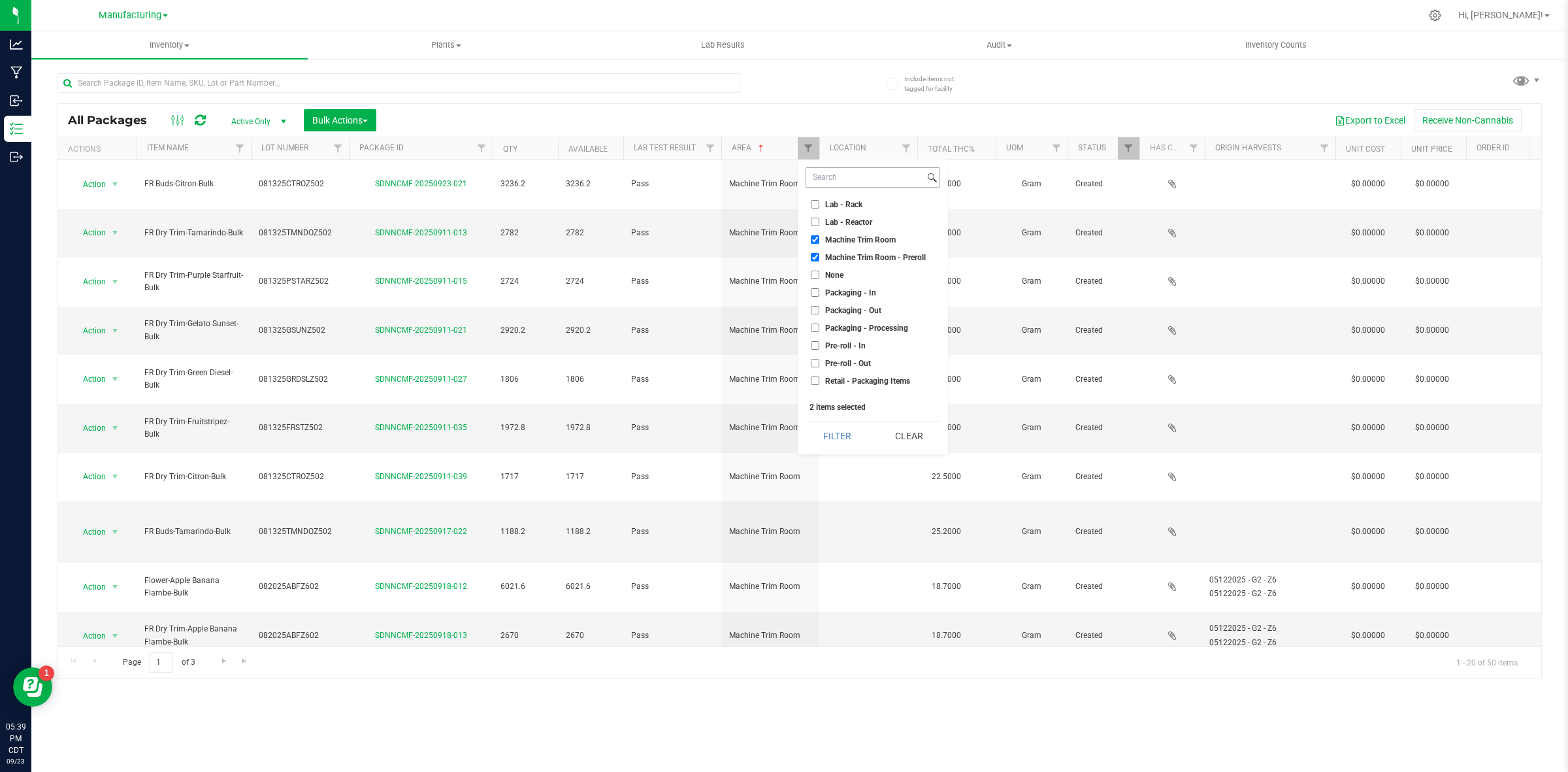
drag, startPoint x: 919, startPoint y: 432, endPoint x: 940, endPoint y: 172, distance: 260.8
click at [919, 432] on button "Clear" at bounding box center [909, 436] width 63 height 29
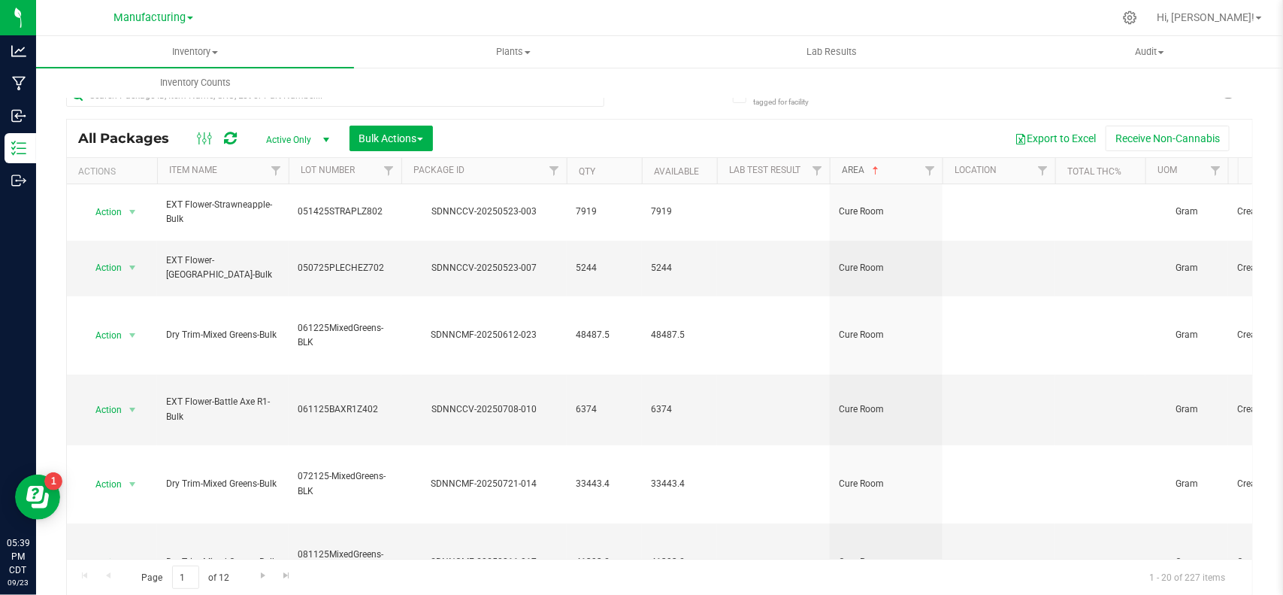
click at [864, 169] on link "Area" at bounding box center [862, 170] width 40 height 11
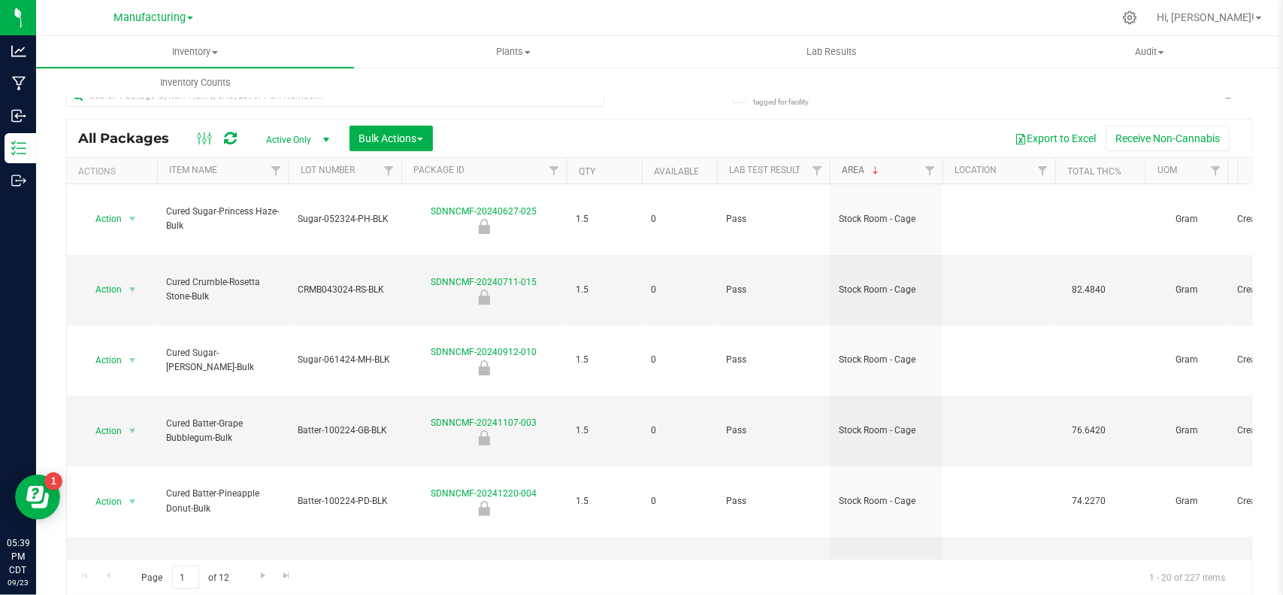
click at [869, 171] on link "Area" at bounding box center [862, 170] width 40 height 11
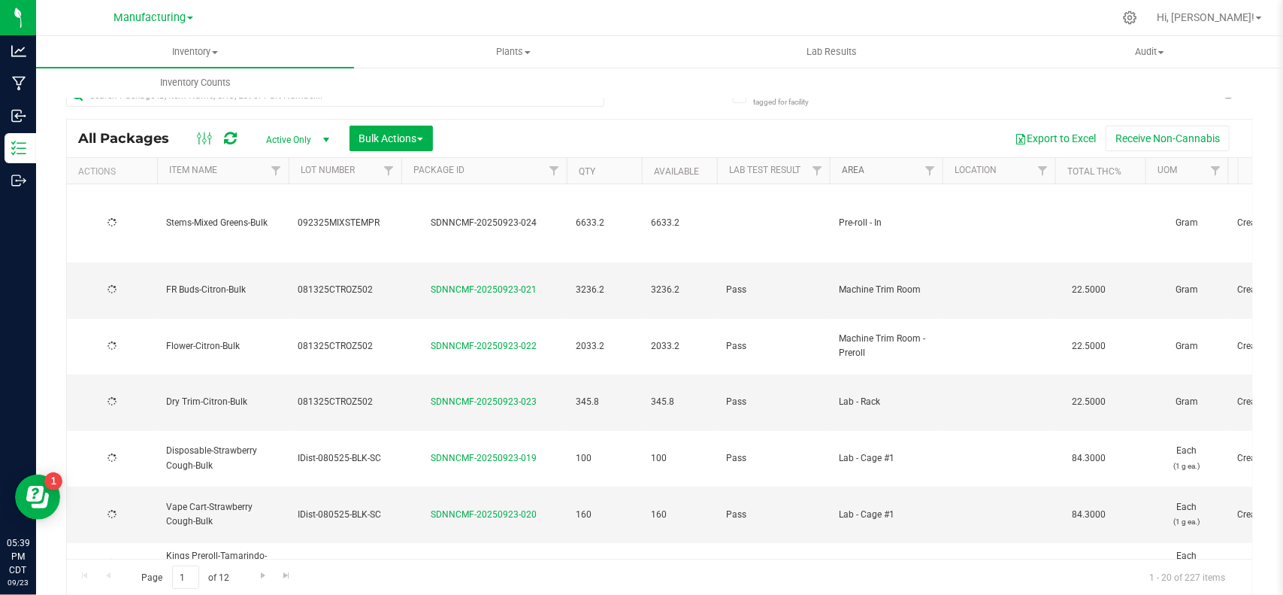
type input "[DATE]"
click at [272, 106] on input "text" at bounding box center [335, 95] width 538 height 23
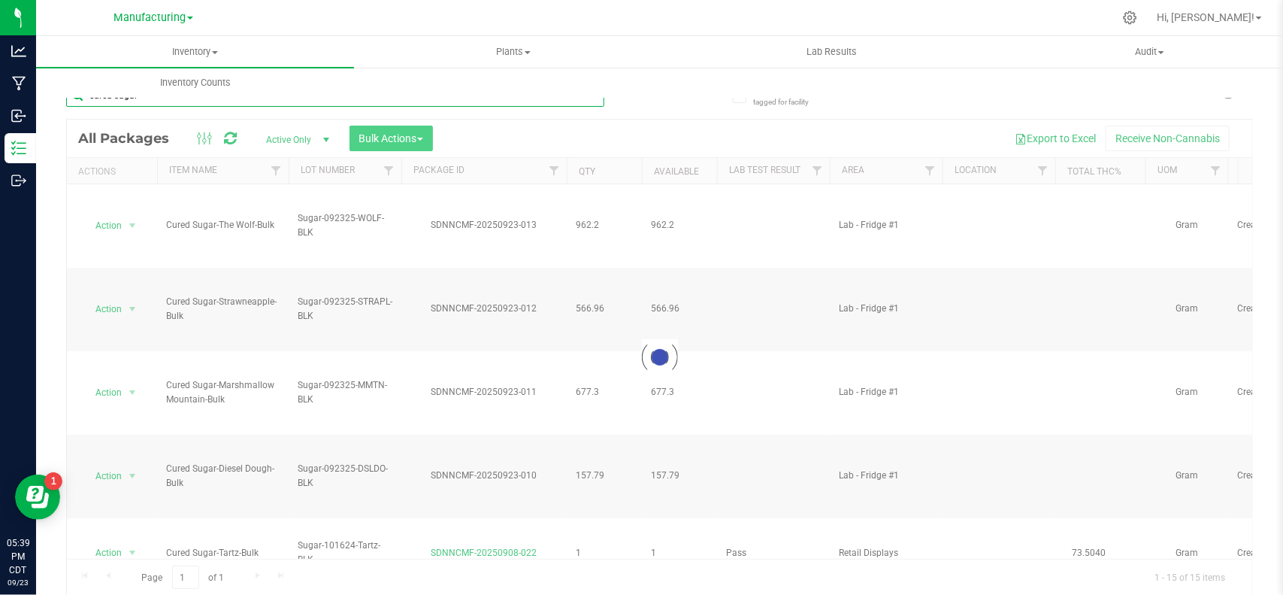
type input "cured sugar"
click at [387, 136] on span "Bulk Actions" at bounding box center [391, 138] width 64 height 12
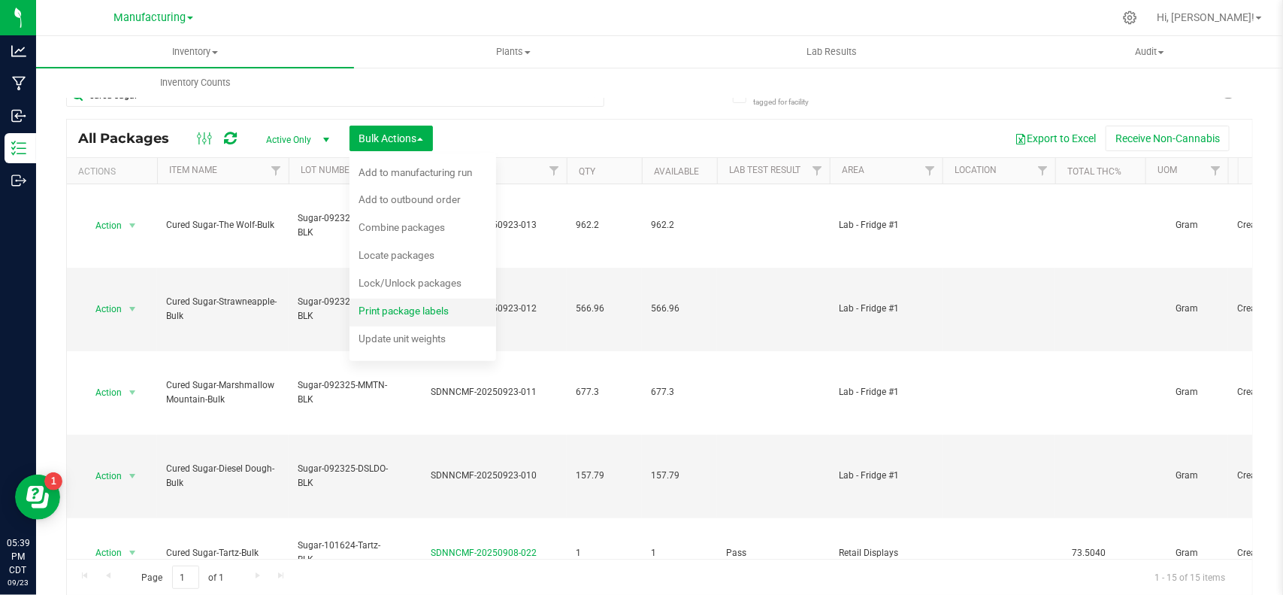
click at [419, 307] on span "Print package labels" at bounding box center [404, 310] width 90 height 12
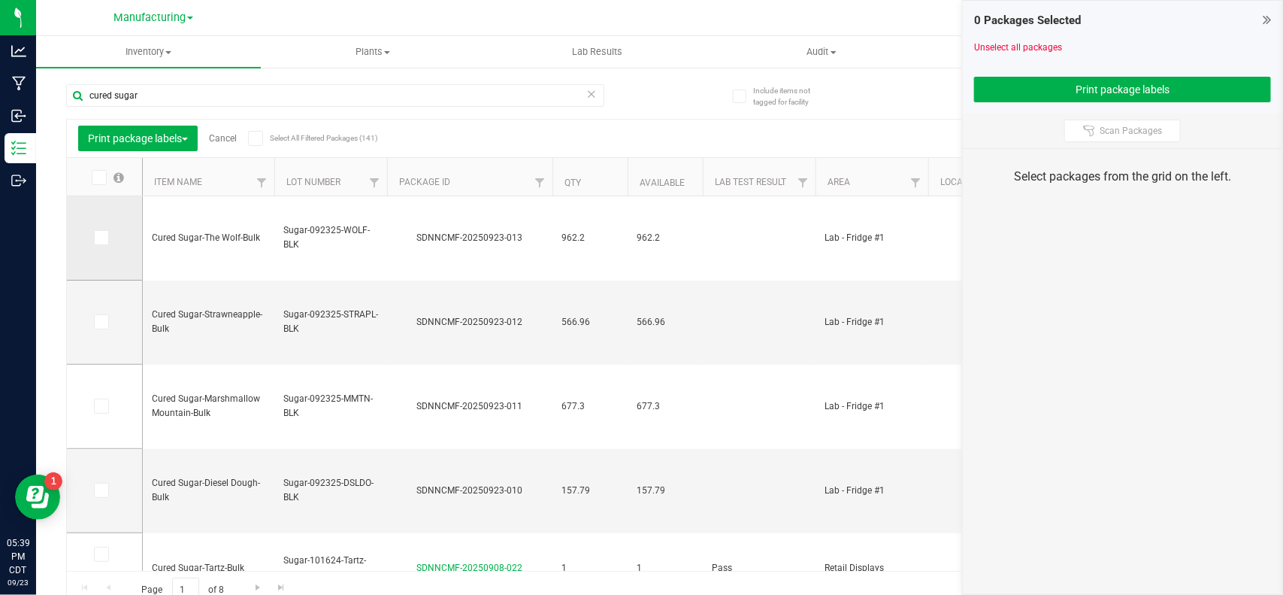
click at [107, 241] on span at bounding box center [101, 237] width 15 height 15
click at [0, 0] on input "checkbox" at bounding box center [0, 0] width 0 height 0
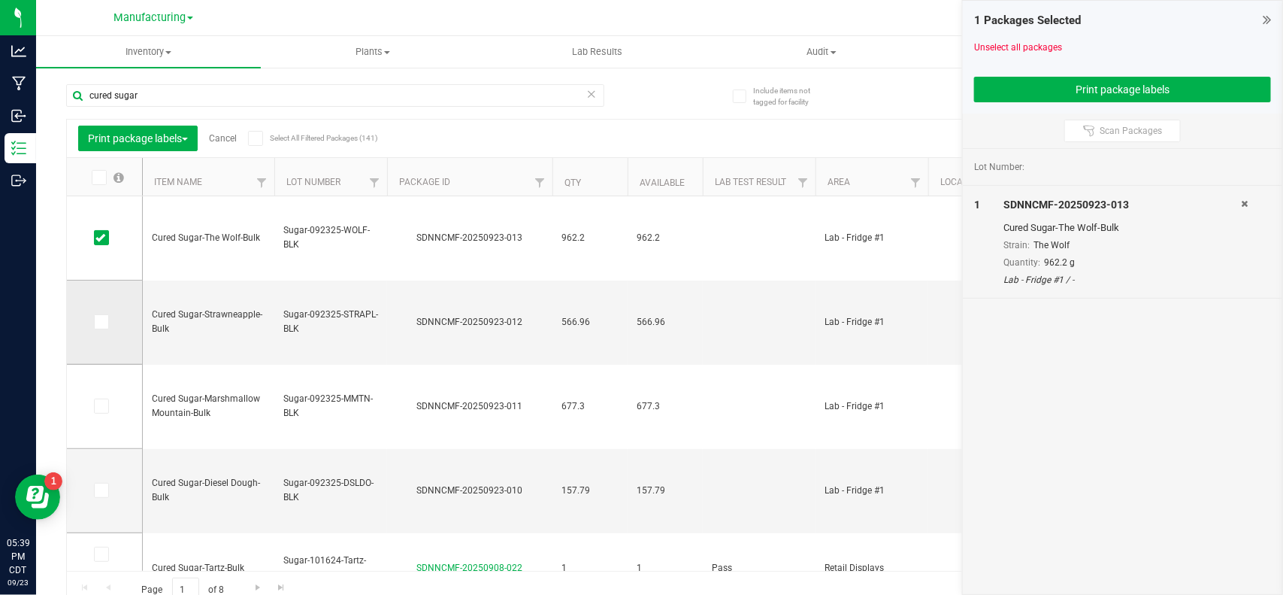
click at [103, 322] on icon at bounding box center [100, 322] width 10 height 0
click at [0, 0] on input "checkbox" at bounding box center [0, 0] width 0 height 0
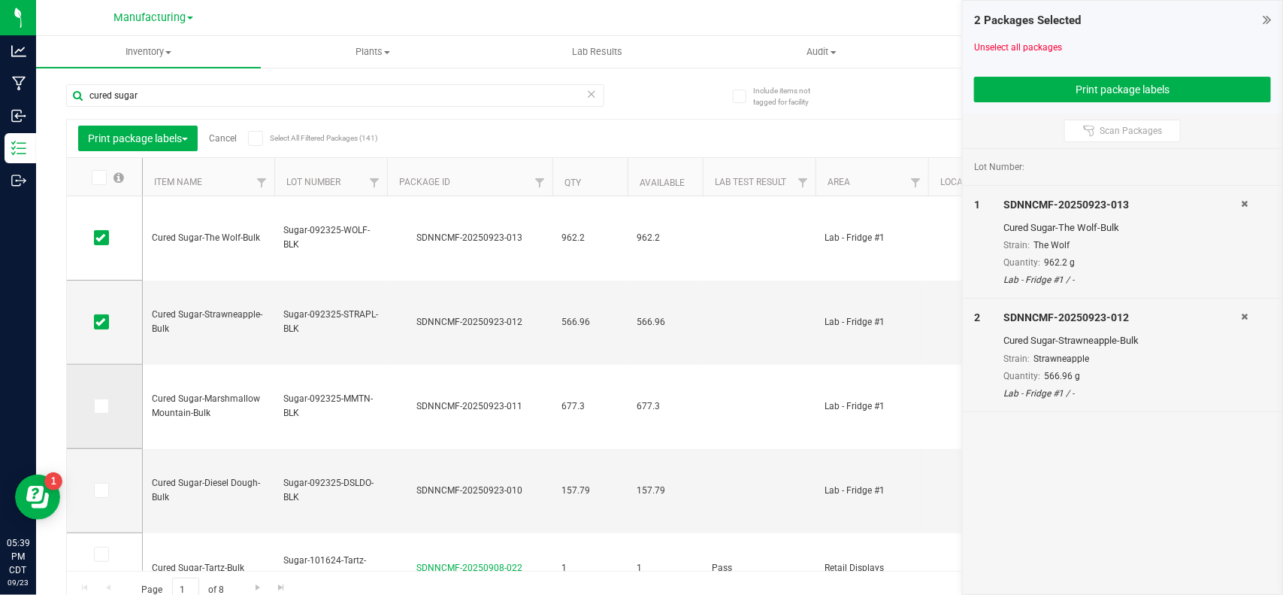
click at [103, 406] on icon at bounding box center [100, 406] width 10 height 0
click at [0, 0] on input "checkbox" at bounding box center [0, 0] width 0 height 0
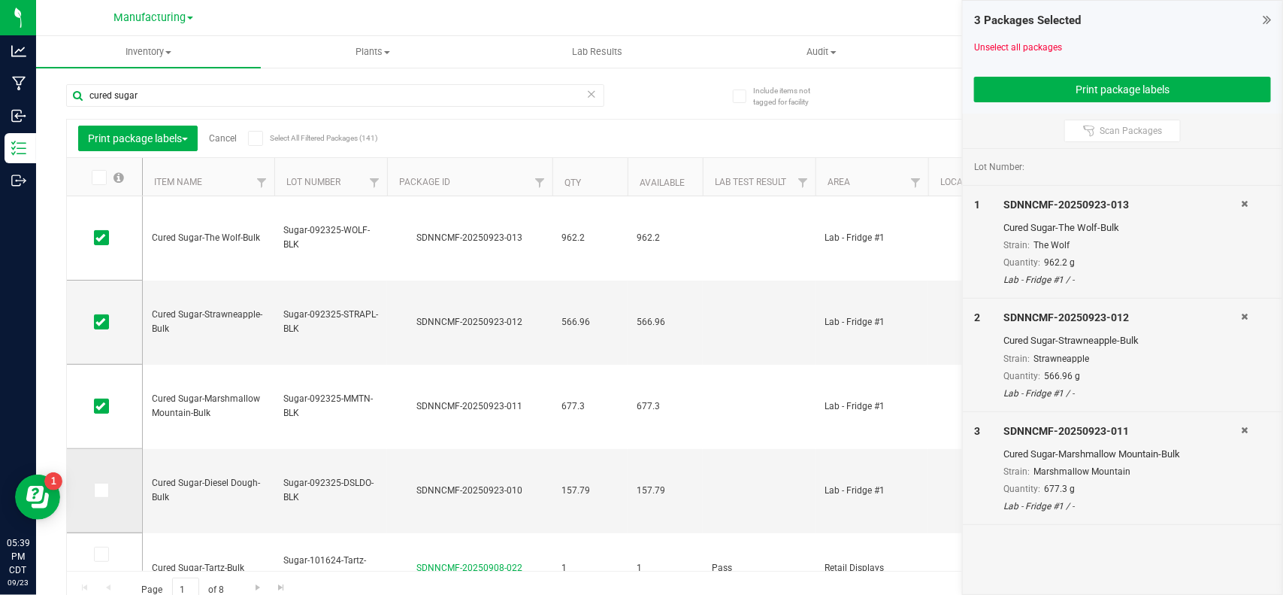
click at [102, 490] on icon at bounding box center [100, 490] width 10 height 0
click at [0, 0] on input "checkbox" at bounding box center [0, 0] width 0 height 0
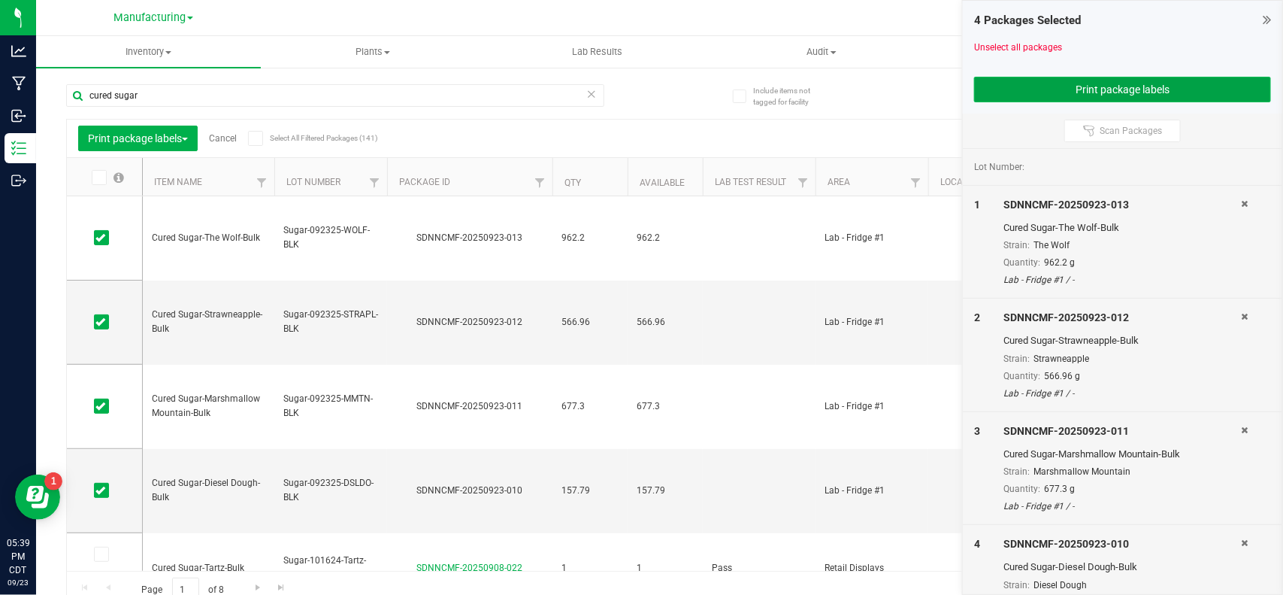
click at [1004, 77] on button "Print package labels" at bounding box center [1122, 90] width 297 height 26
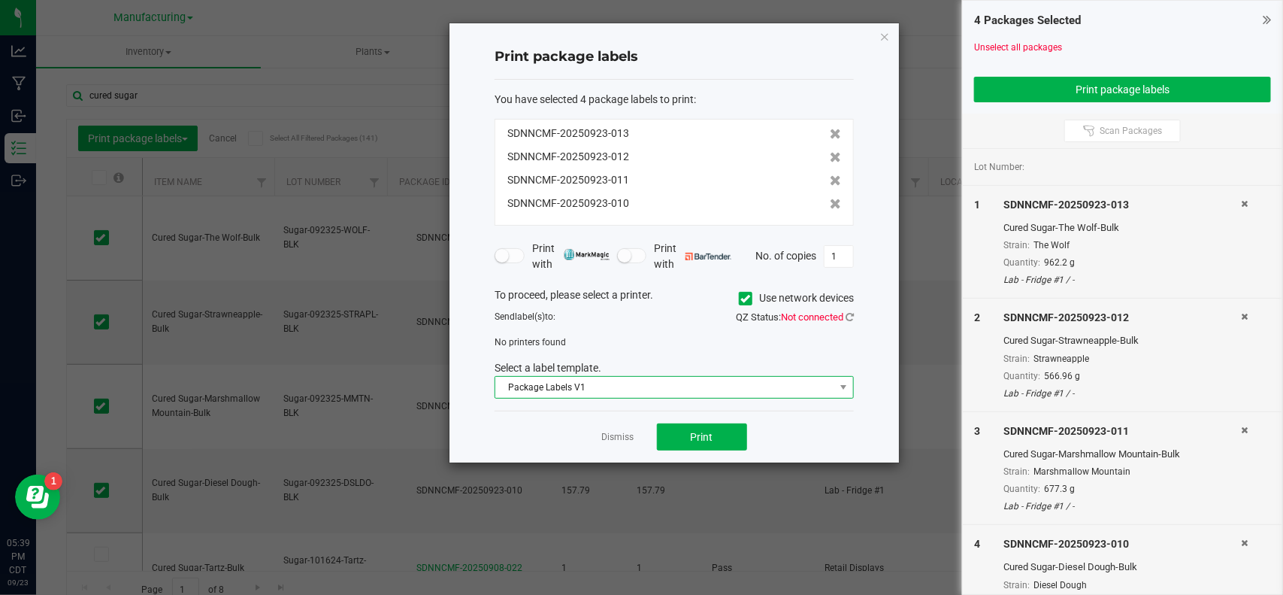
click at [643, 389] on span "Package Labels V1" at bounding box center [664, 387] width 339 height 21
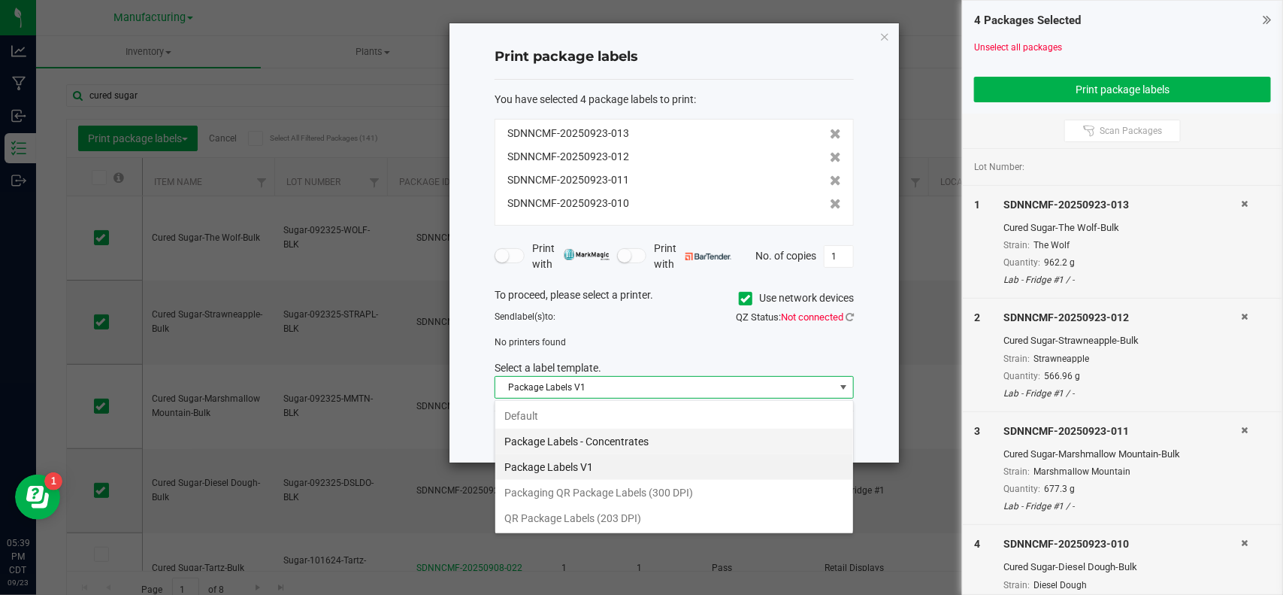
scroll to position [23, 359]
drag, startPoint x: 554, startPoint y: 515, endPoint x: 583, endPoint y: 476, distance: 48.9
click at [556, 515] on li "QR Package Labels (203 DPI)" at bounding box center [674, 518] width 358 height 26
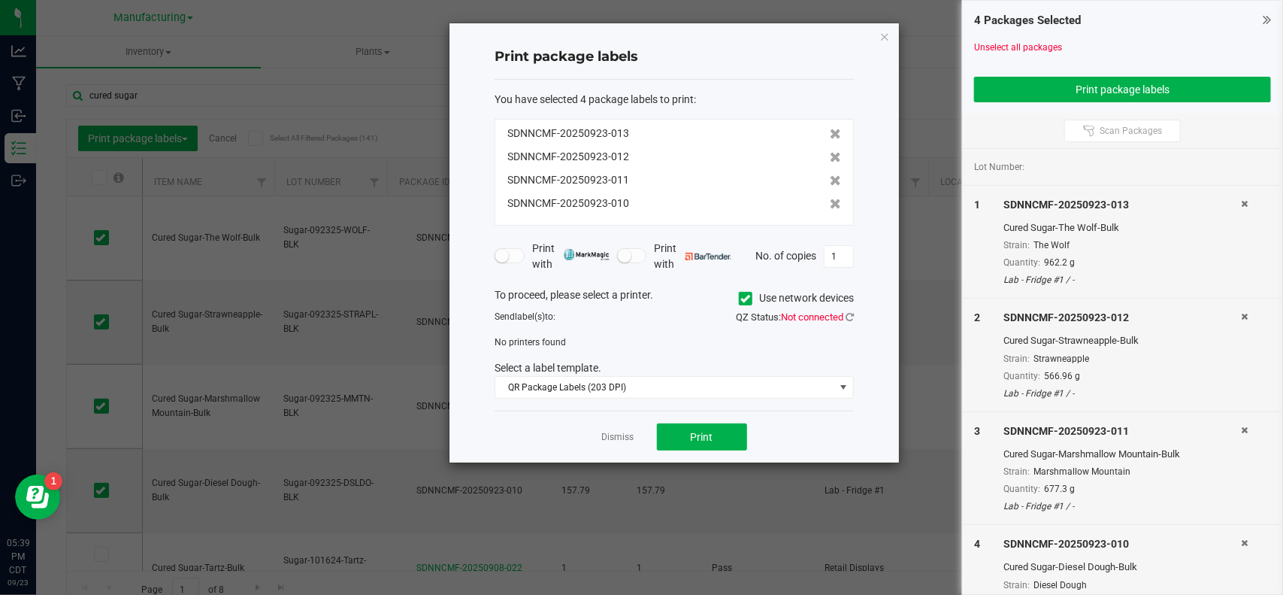
drag, startPoint x: 748, startPoint y: 298, endPoint x: 765, endPoint y: 302, distance: 17.9
click at [748, 298] on icon at bounding box center [746, 298] width 10 height 0
click at [0, 0] on input "Use network devices" at bounding box center [0, 0] width 0 height 0
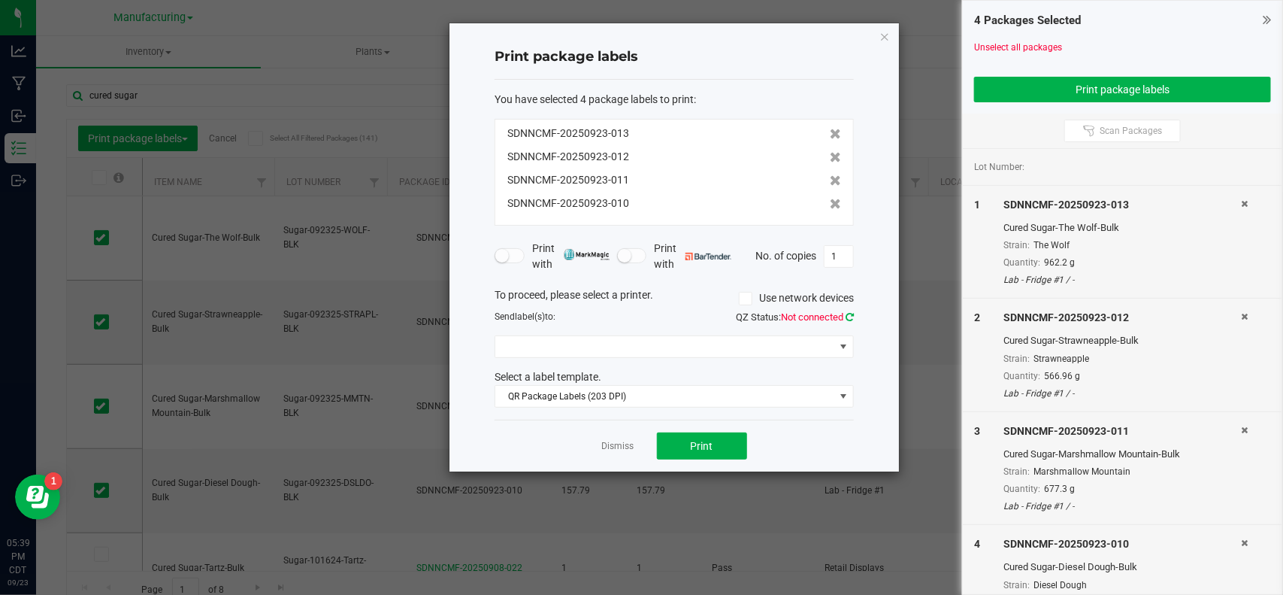
click at [849, 317] on icon at bounding box center [850, 317] width 8 height 10
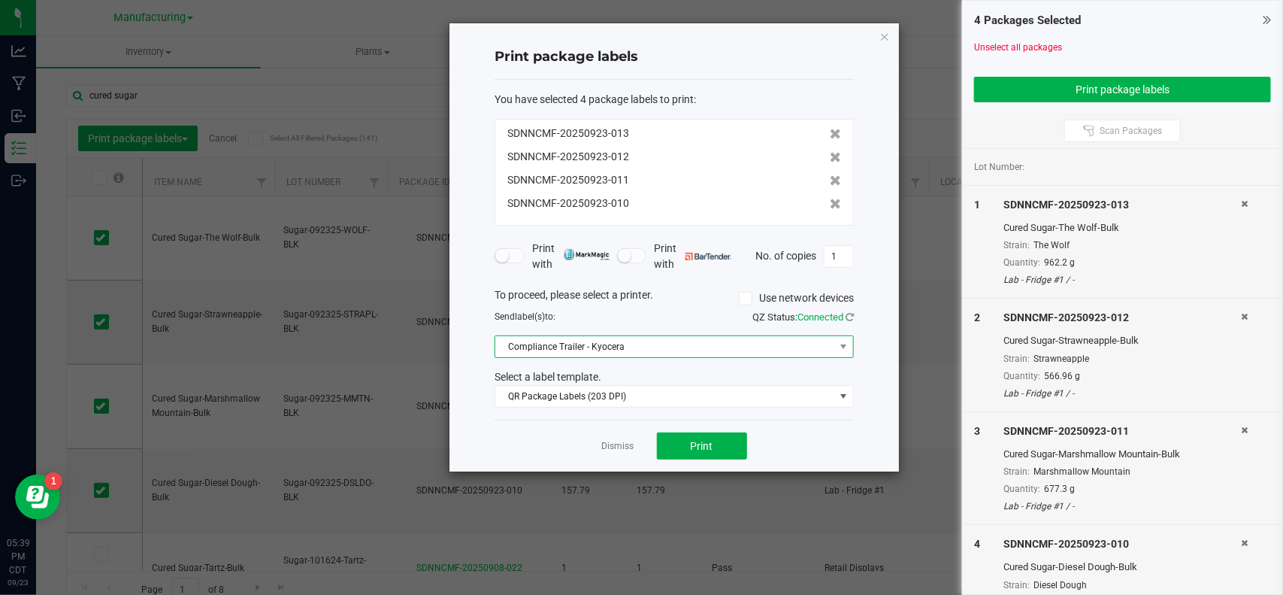
click at [658, 351] on span "Compliance Trailer - Kyocera" at bounding box center [664, 346] width 339 height 21
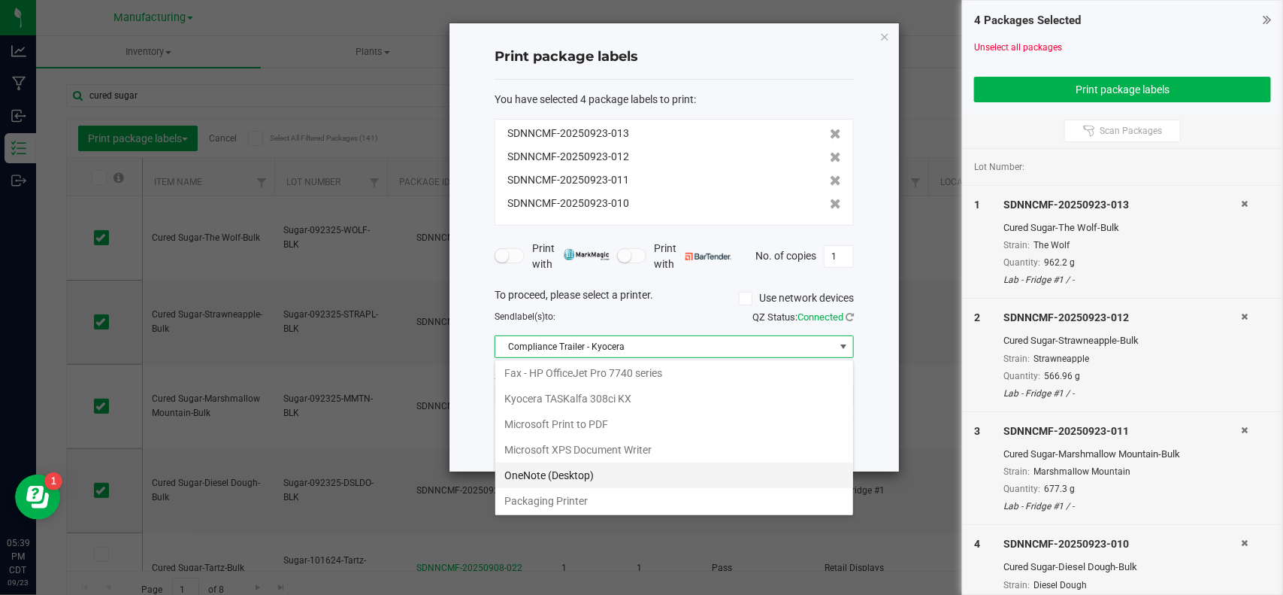
scroll to position [83, 0]
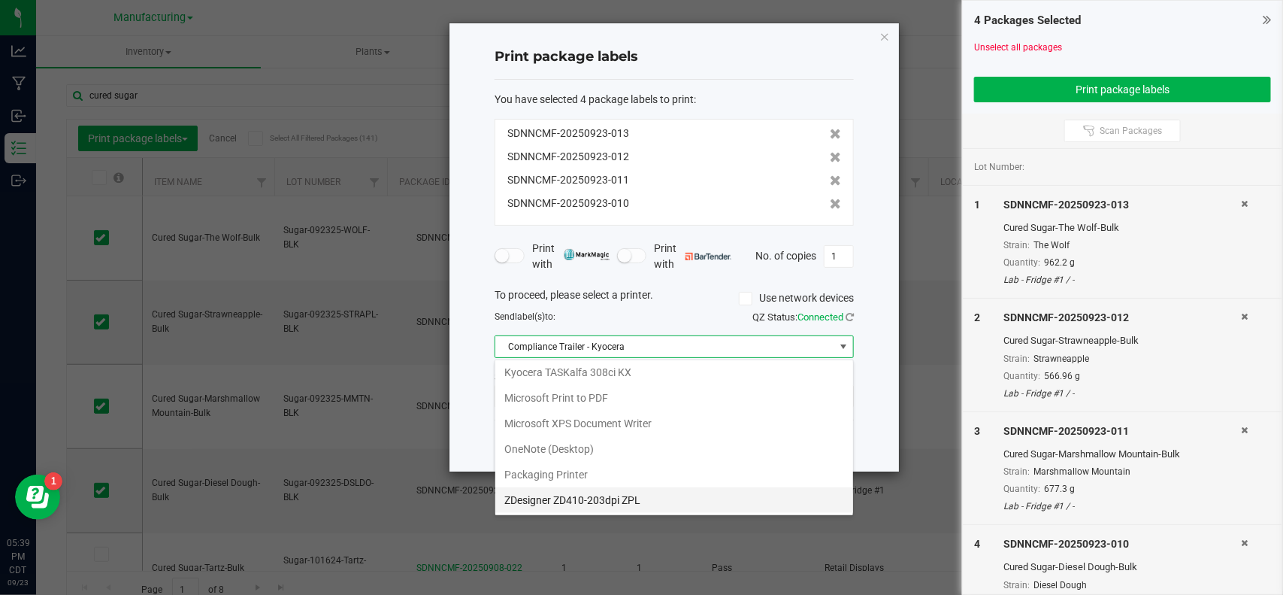
click at [621, 506] on ZPL "ZDesigner ZD410-203dpi ZPL" at bounding box center [674, 500] width 358 height 26
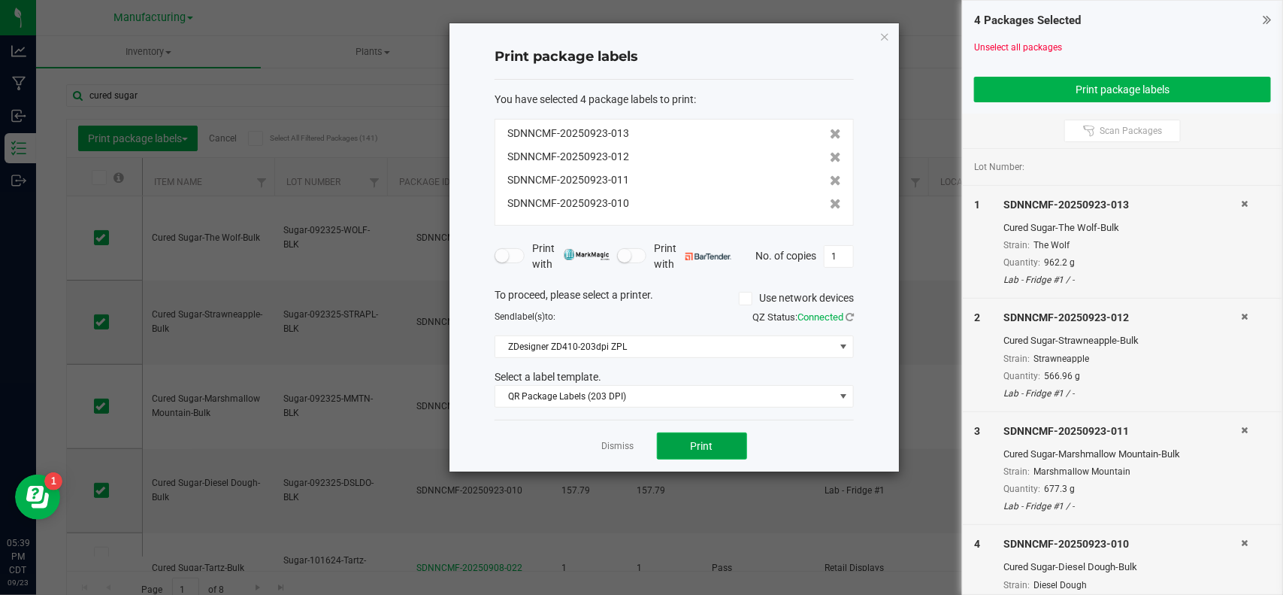
click at [707, 450] on span "Print" at bounding box center [702, 446] width 23 height 12
click at [700, 451] on span "Print" at bounding box center [702, 446] width 23 height 12
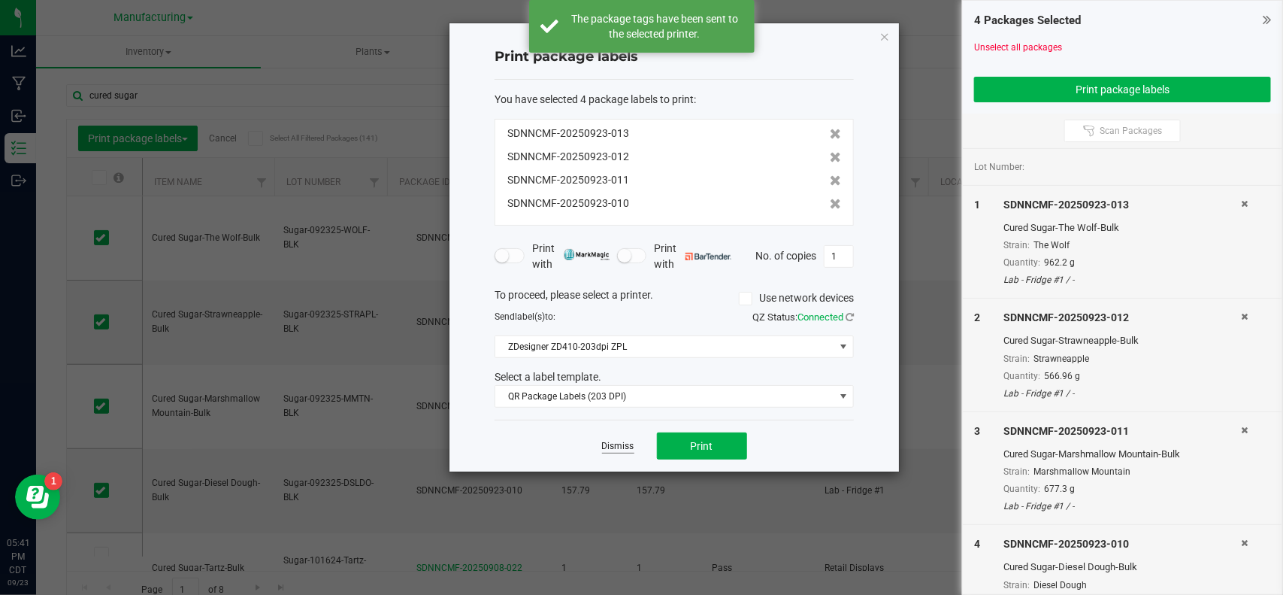
click at [616, 445] on link "Dismiss" at bounding box center [618, 446] width 32 height 13
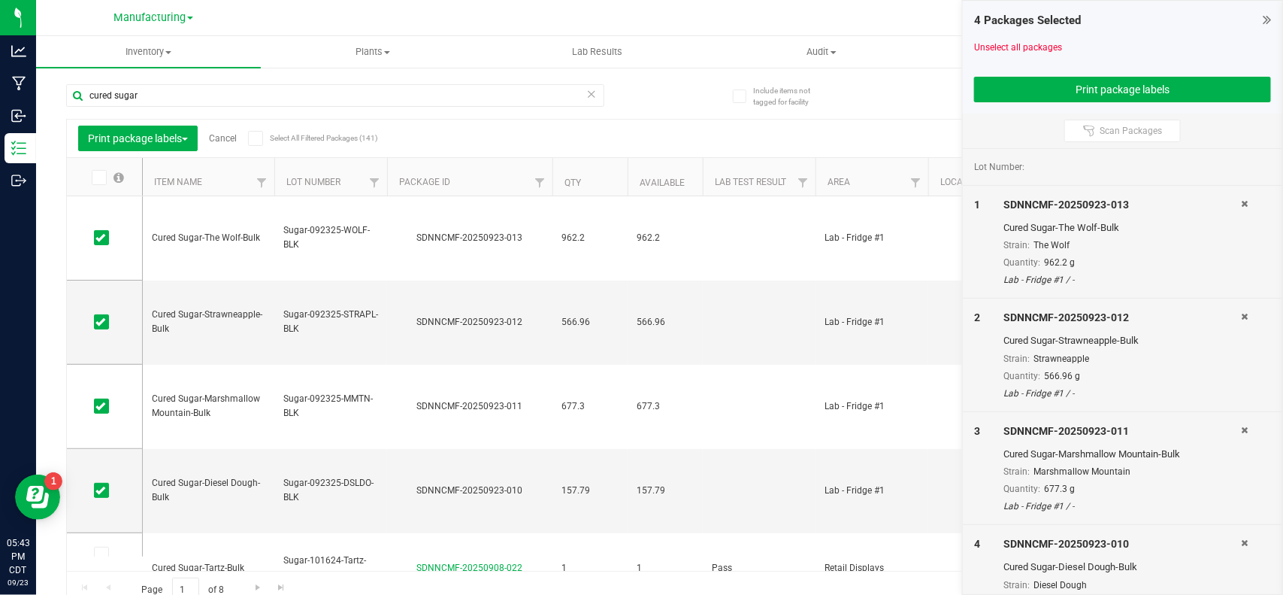
click at [235, 141] on link "Cancel" at bounding box center [223, 138] width 28 height 11
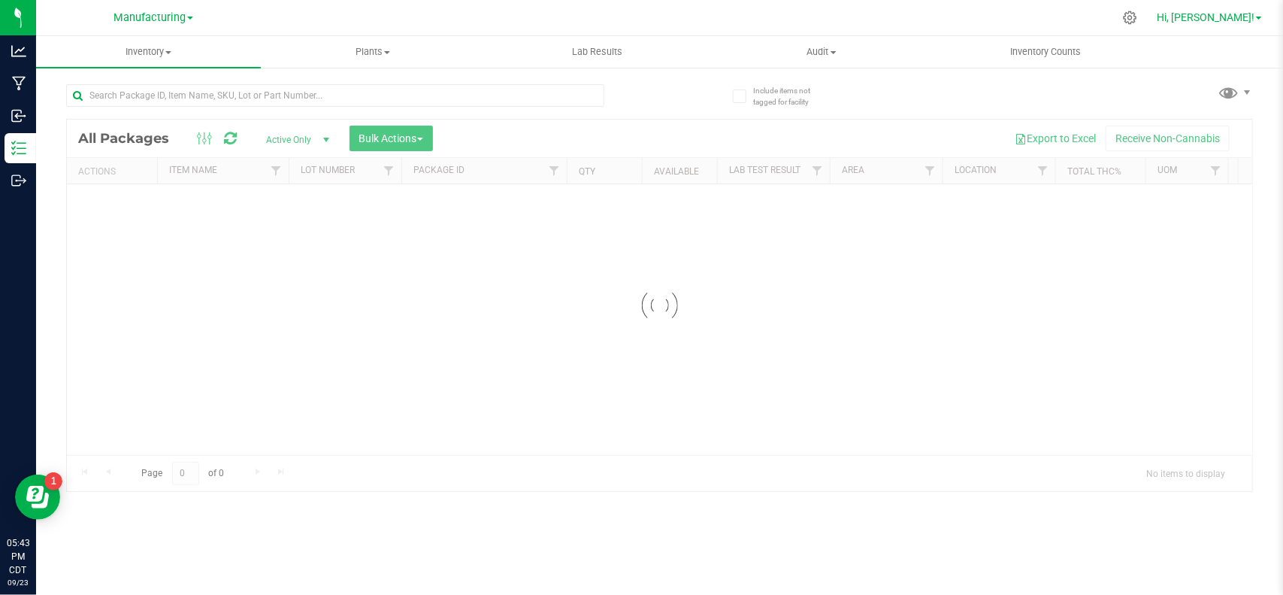
click at [1242, 17] on span "Hi, [PERSON_NAME]!" at bounding box center [1206, 17] width 98 height 12
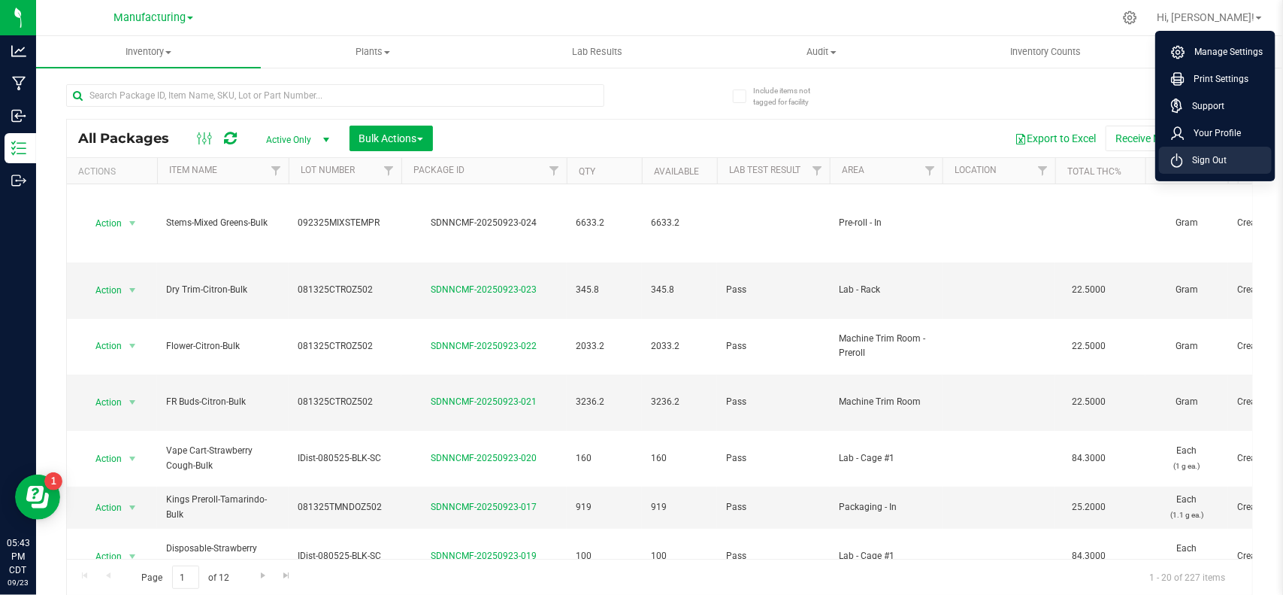
click at [1215, 158] on span "Sign Out" at bounding box center [1205, 160] width 44 height 15
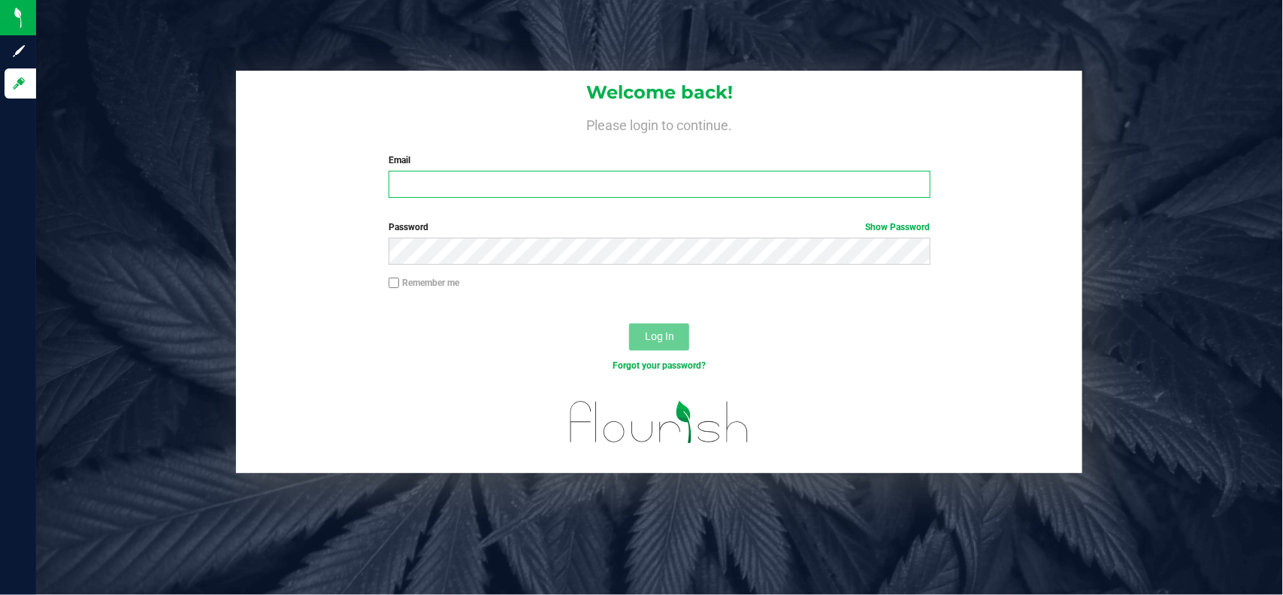
type input "[EMAIL_ADDRESS][PERSON_NAME][DOMAIN_NAME]"
